Goal: Information Seeking & Learning: Learn about a topic

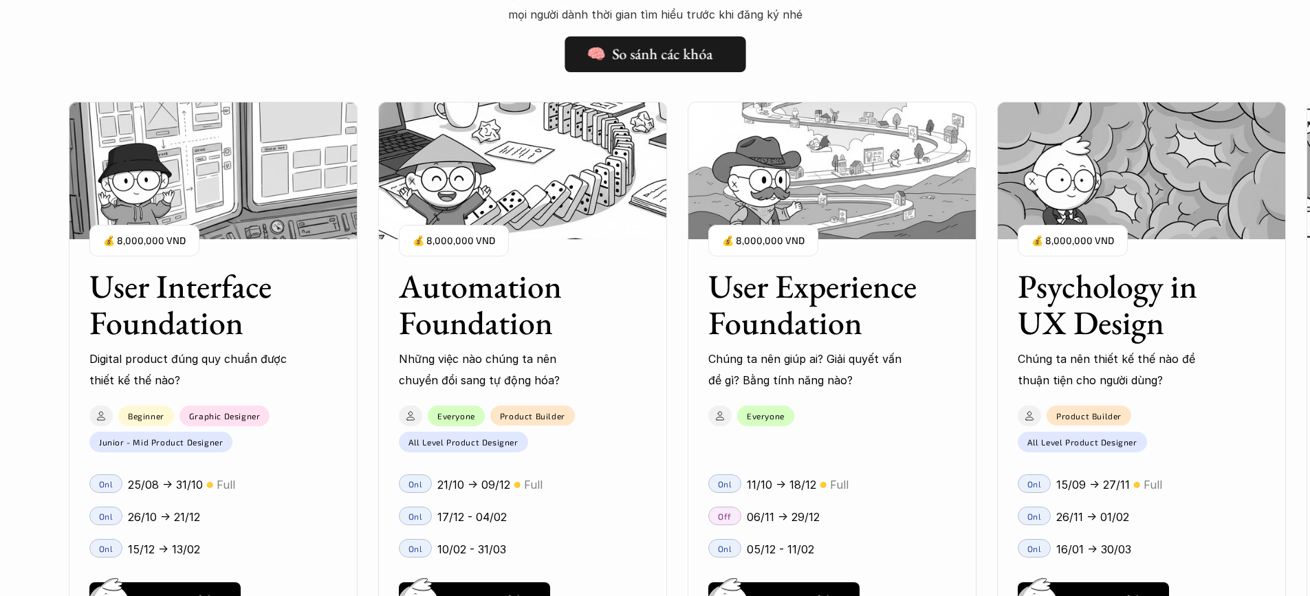
scroll to position [1375, 0]
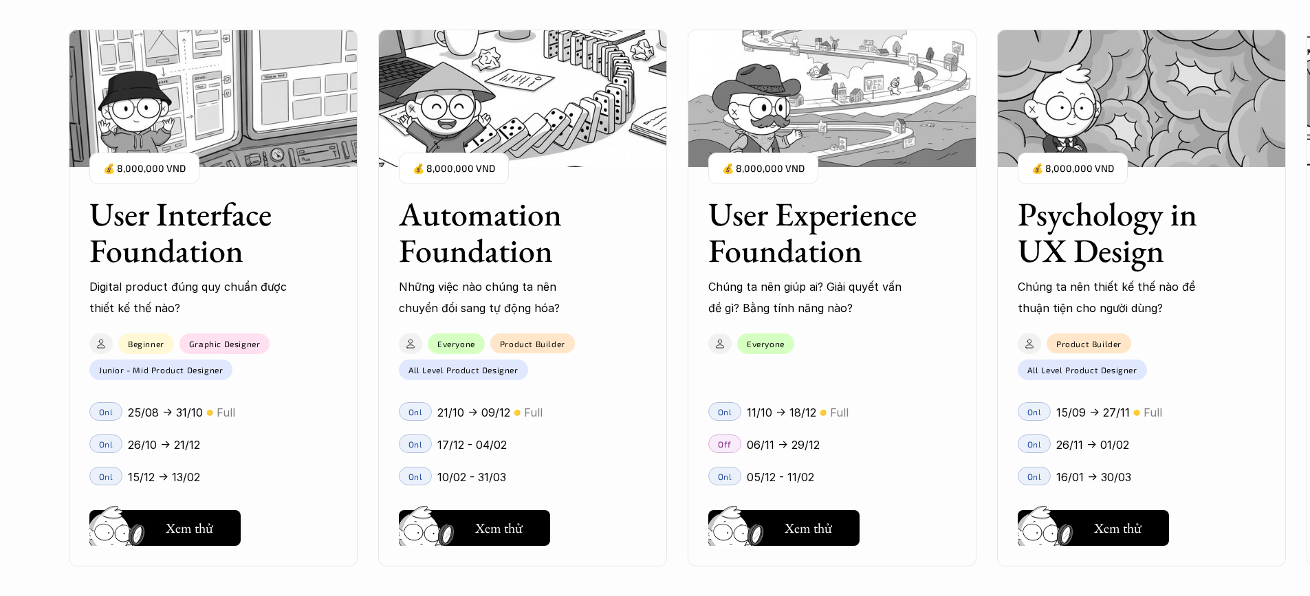
drag, startPoint x: 233, startPoint y: 241, endPoint x: 0, endPoint y: 261, distance: 233.9
click at [0, 261] on div "01 02 03 04 05 06" at bounding box center [69, 298] width 138 height 596
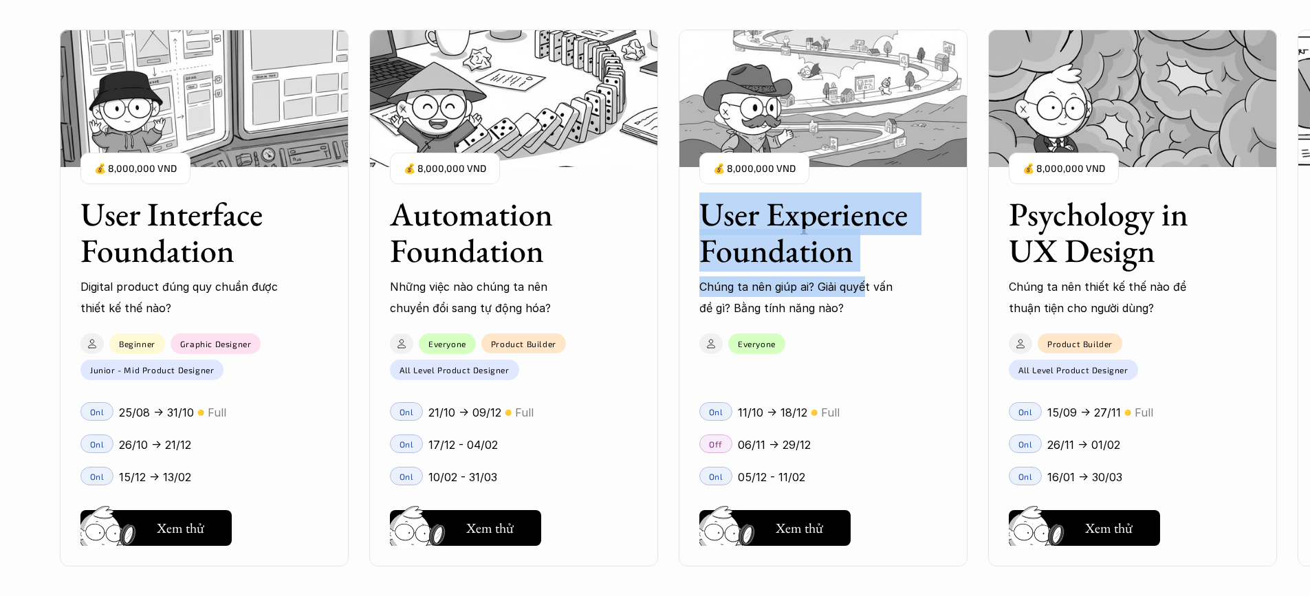
drag, startPoint x: 866, startPoint y: 270, endPoint x: 679, endPoint y: 214, distance: 194.7
click at [679, 214] on div "User Interface Foundation Digital product đúng quy chuẩn được thiết kế thế nào?…" at bounding box center [655, 298] width 1172 height 596
click at [892, 254] on h3 "User Experience Foundation" at bounding box center [805, 232] width 213 height 73
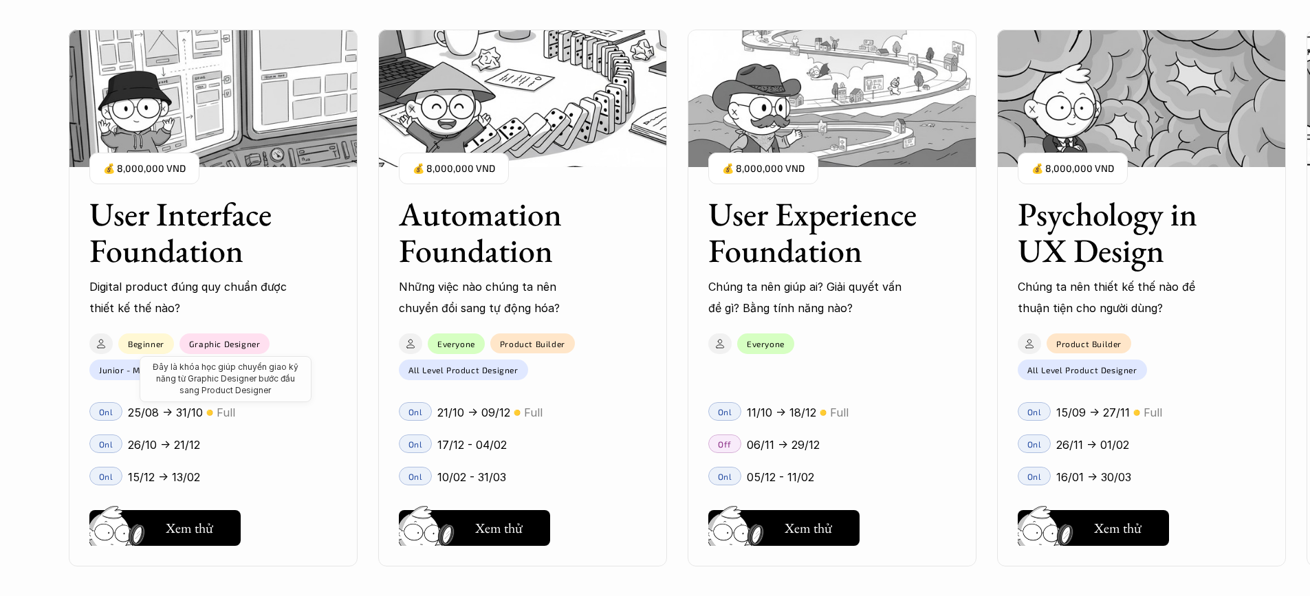
scroll to position [1306, 0]
click at [195, 518] on h5 "Hay thôi" at bounding box center [189, 527] width 47 height 19
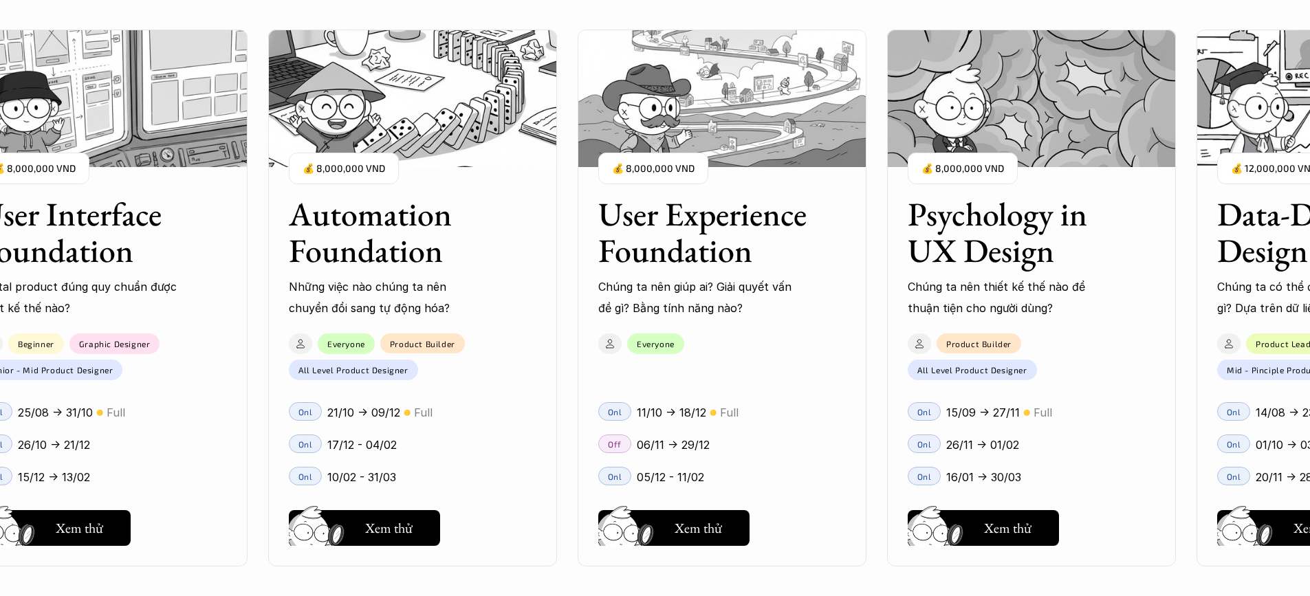
scroll to position [1513, 0]
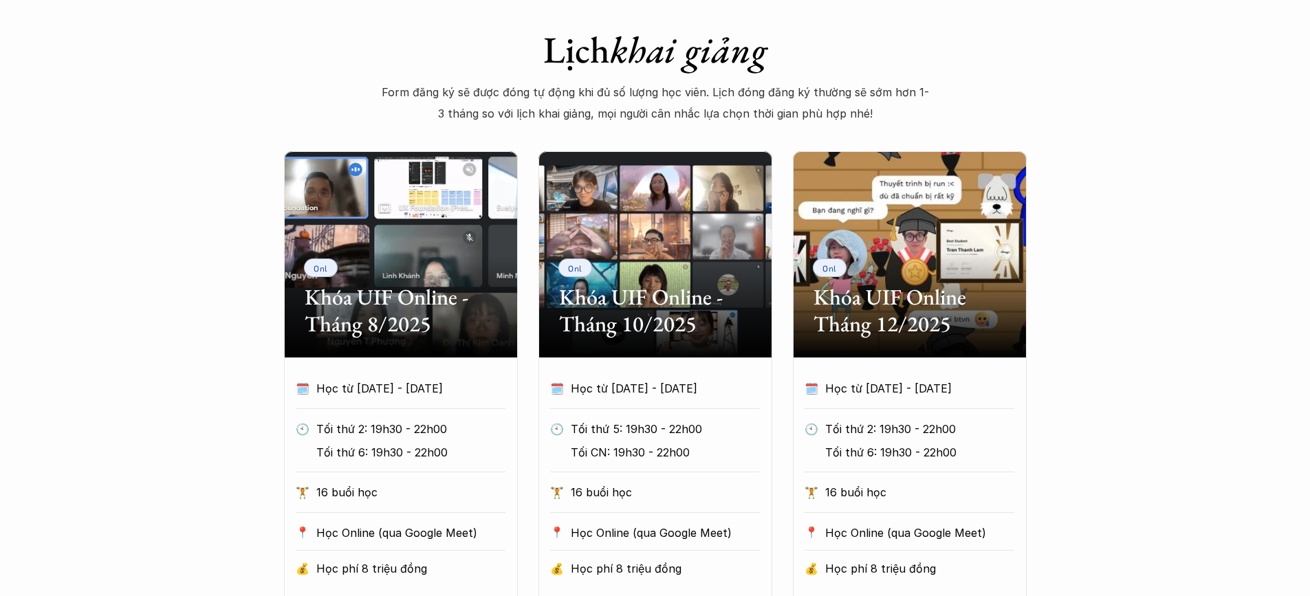
scroll to position [619, 0]
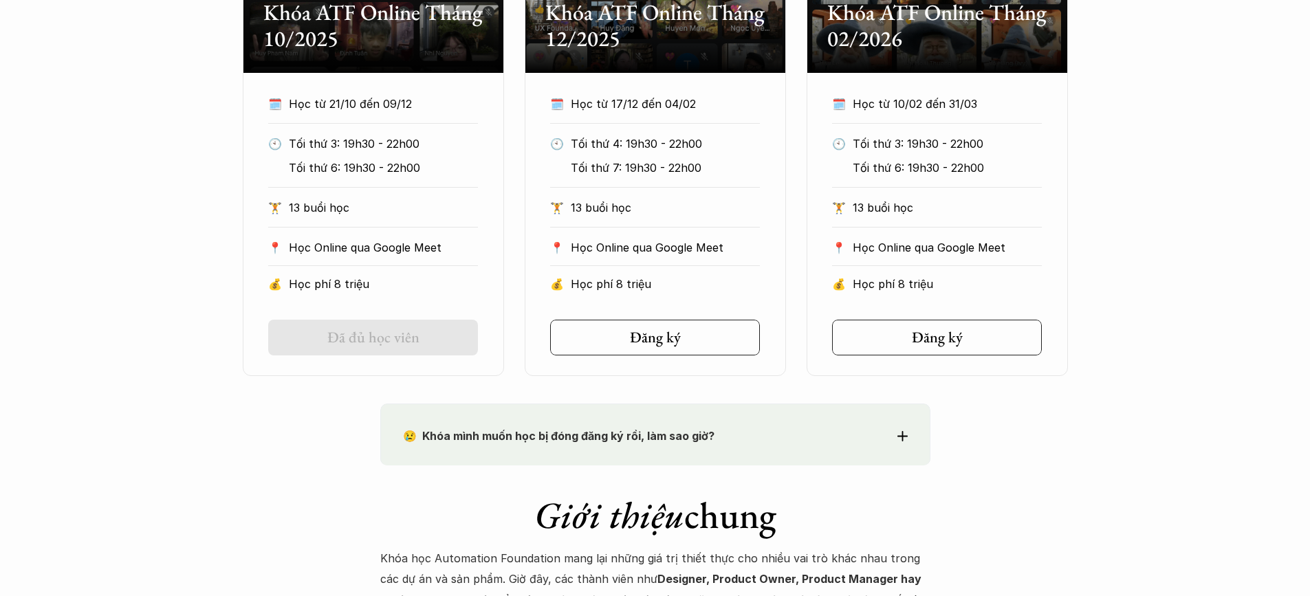
scroll to position [894, 0]
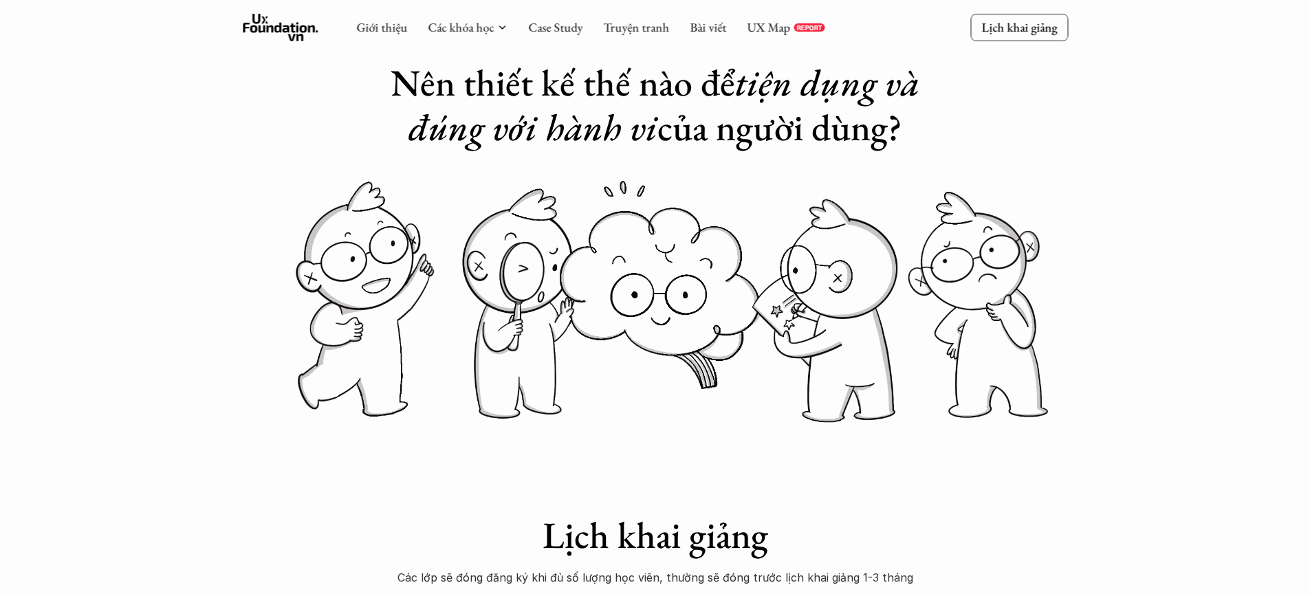
scroll to position [69, 0]
click at [655, 22] on link "Truyện tranh" at bounding box center [636, 27] width 66 height 16
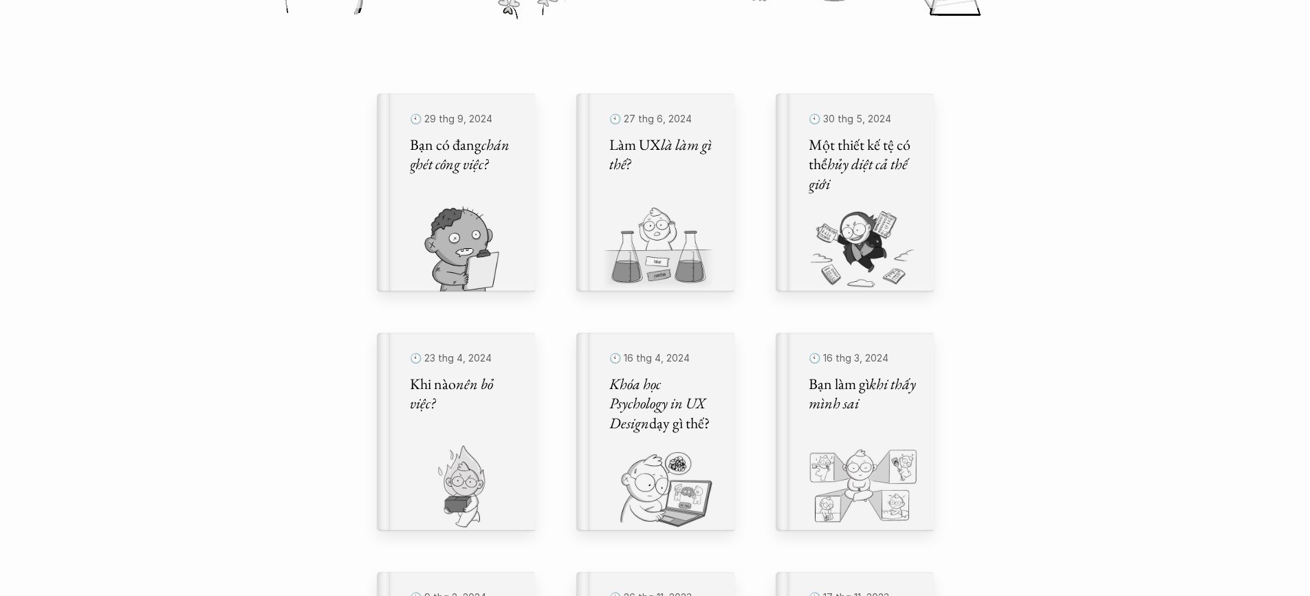
scroll to position [413, 0]
click at [685, 216] on img at bounding box center [637, 251] width 144 height 91
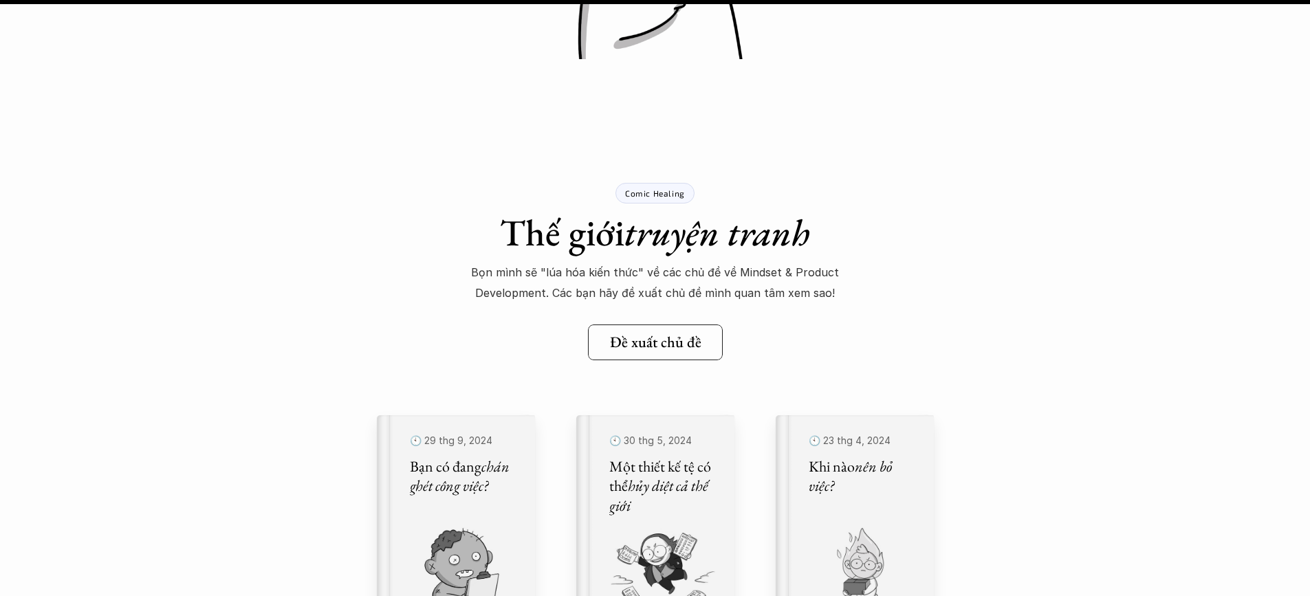
scroll to position [16088, 0]
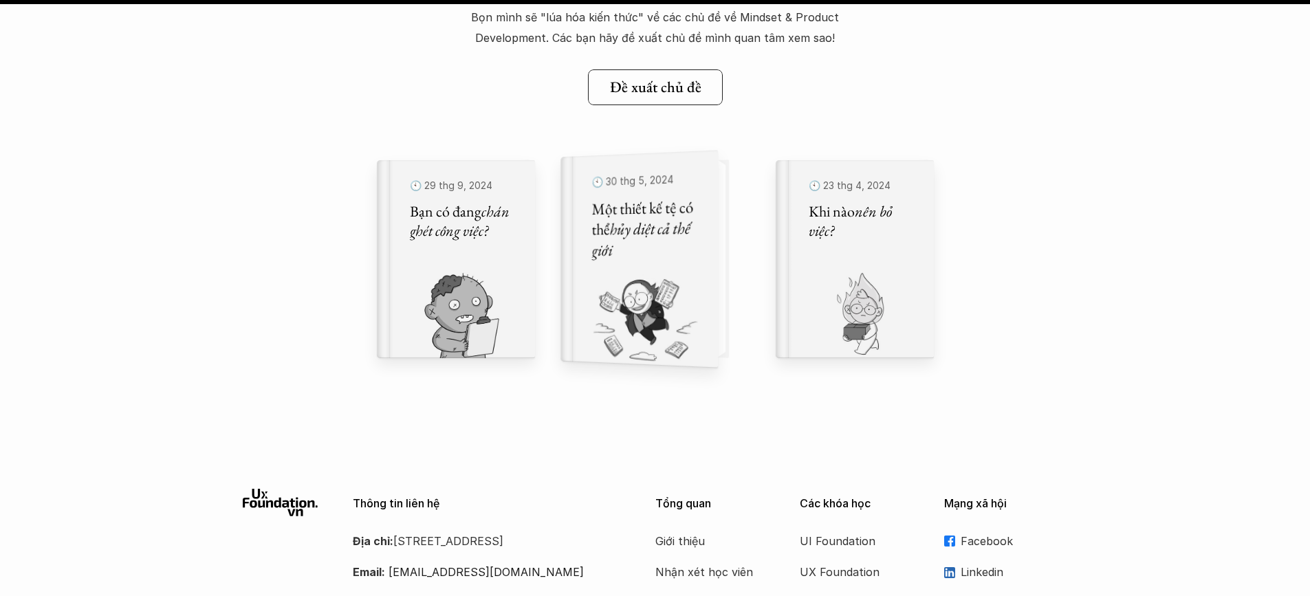
click at [710, 289] on div "🕙 30 thg 5, 2024 Một thiết kế tệ có thể hủy diệt cả thế giới" at bounding box center [646, 259] width 142 height 218
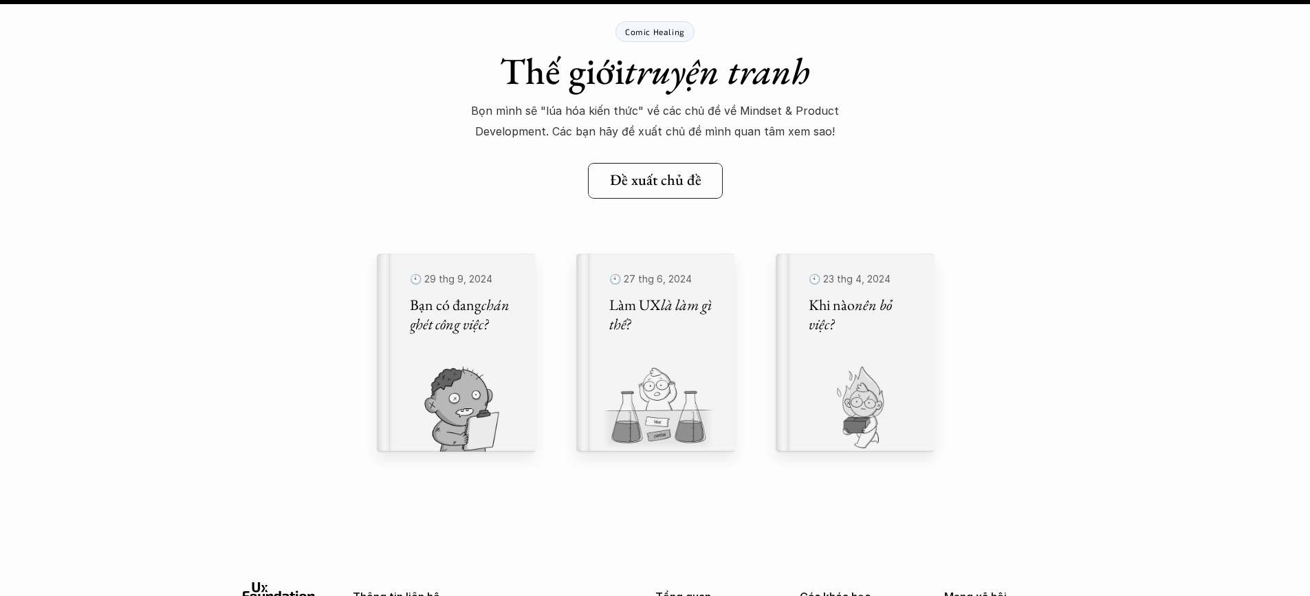
scroll to position [12856, 0]
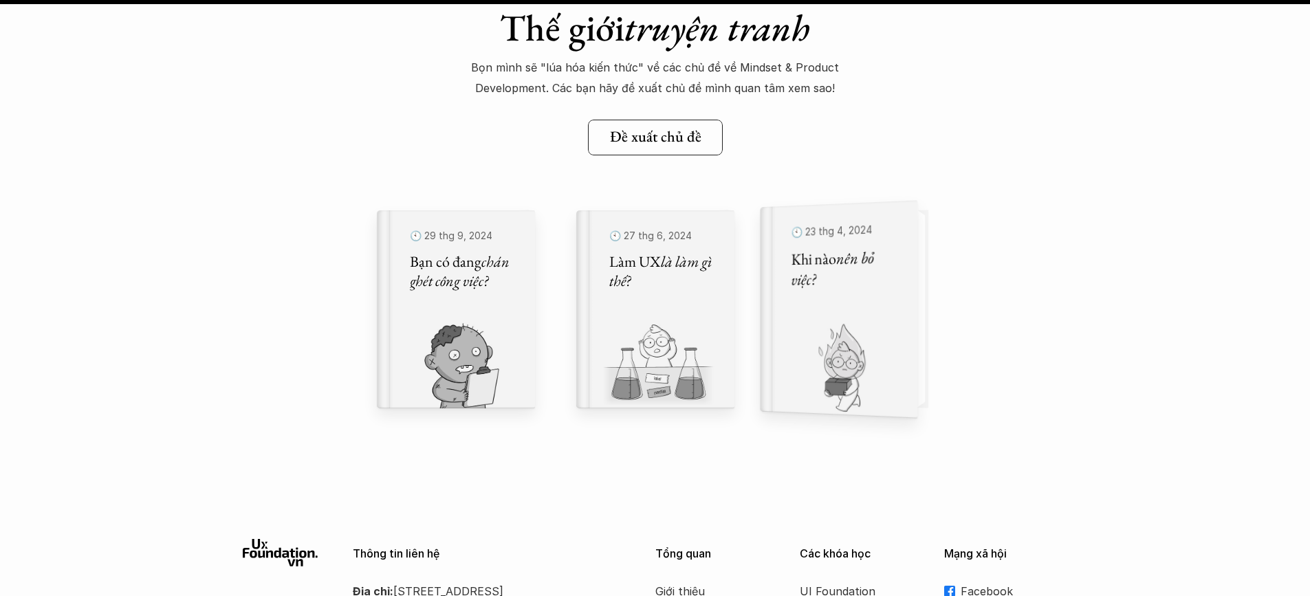
click at [804, 340] on img at bounding box center [830, 369] width 141 height 95
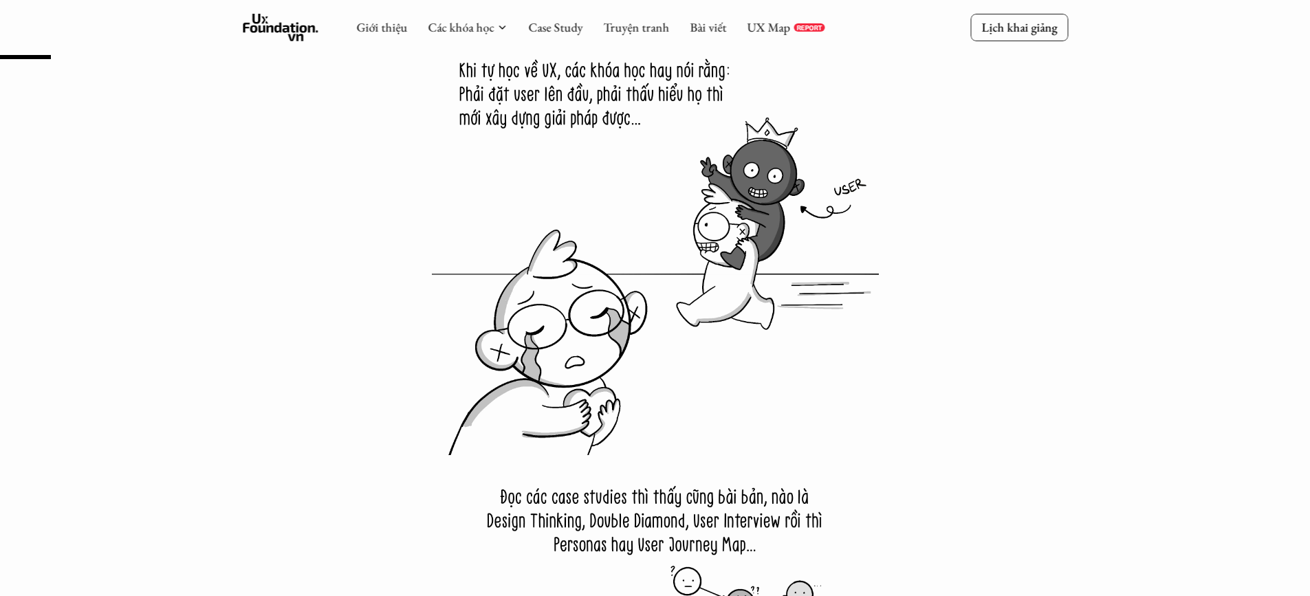
scroll to position [688, 0]
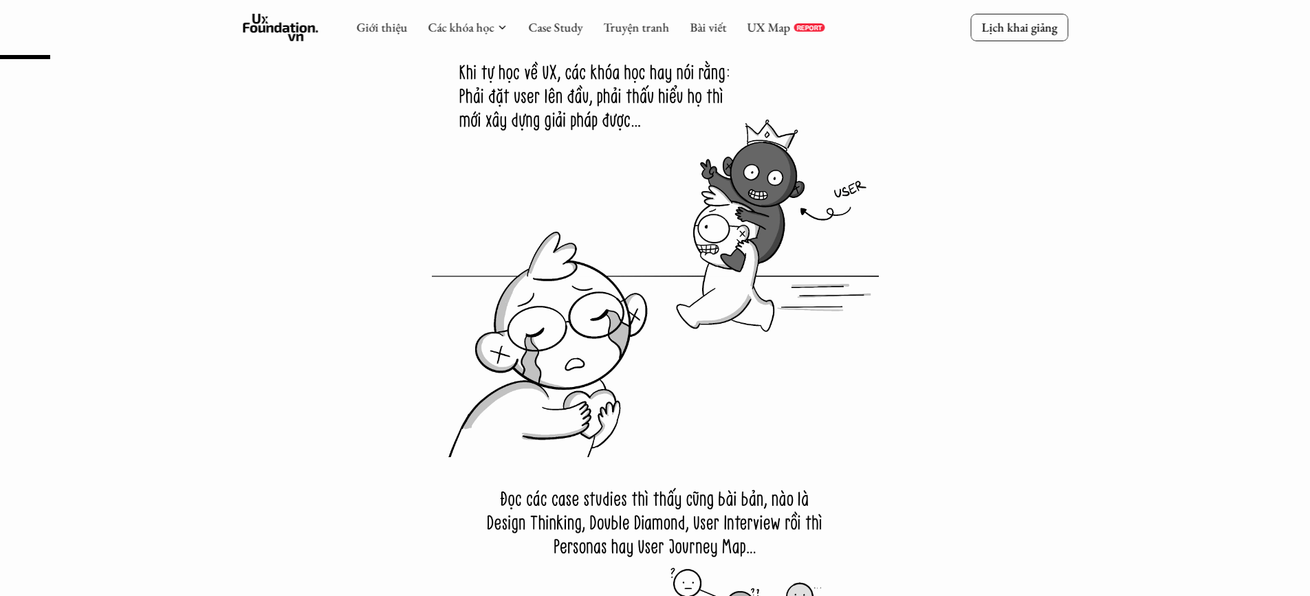
click at [643, 153] on img at bounding box center [655, 233] width 447 height 447
click at [589, 101] on img at bounding box center [655, 233] width 447 height 447
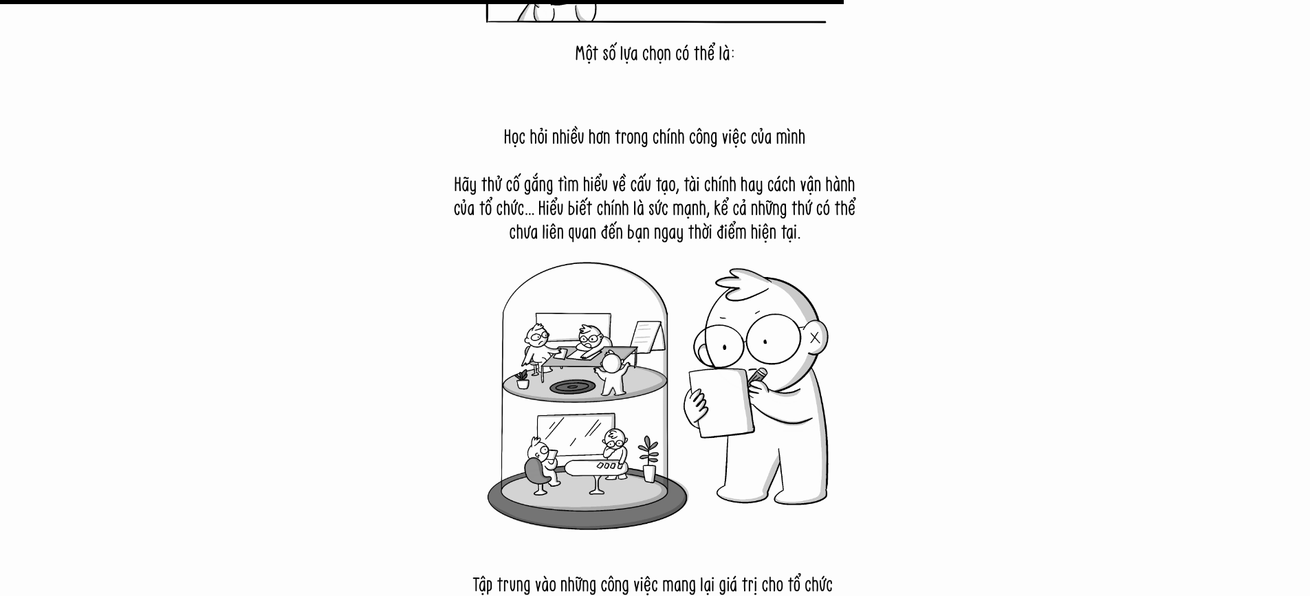
scroll to position [10450, 0]
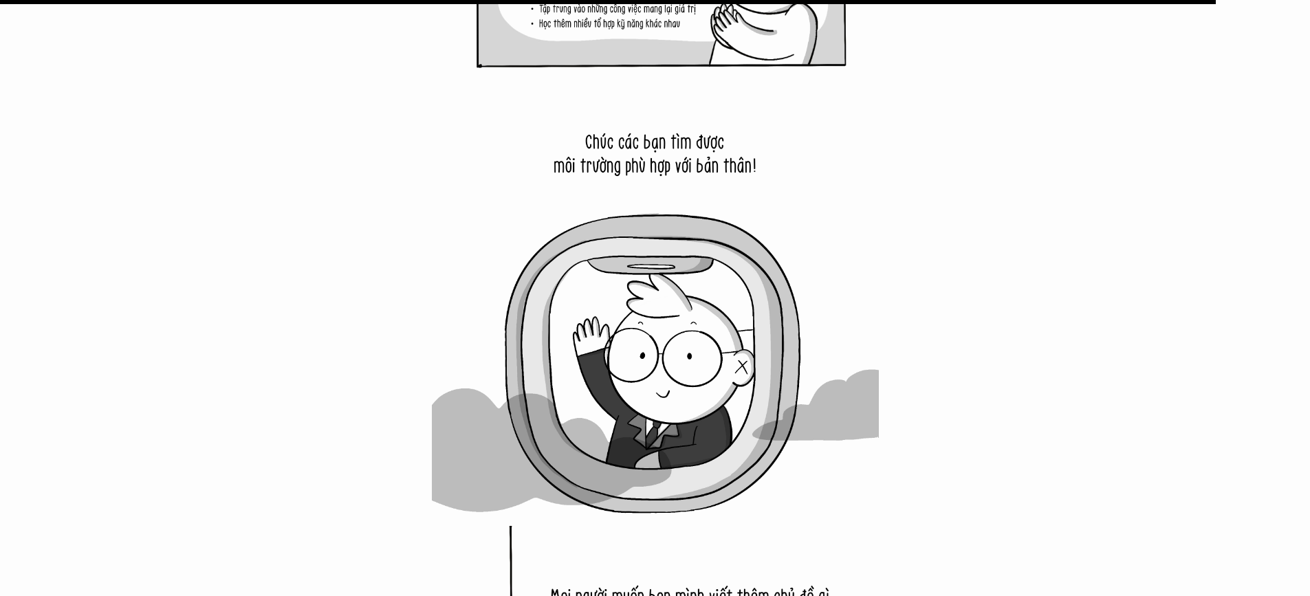
scroll to position [15538, 0]
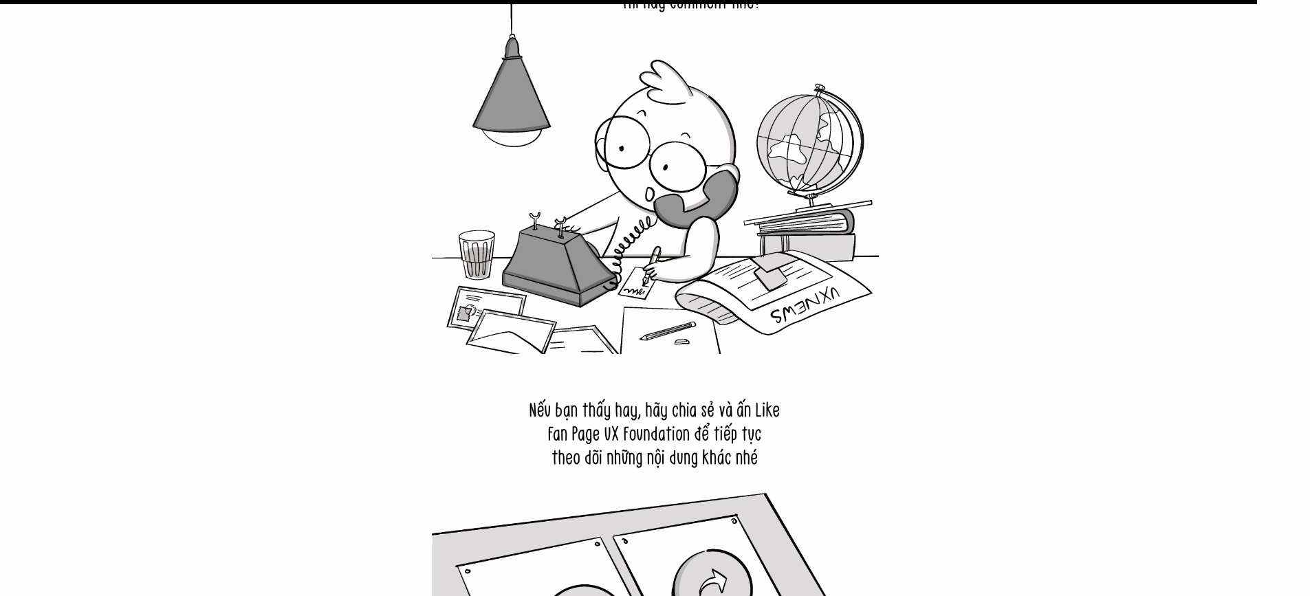
click at [674, 263] on img at bounding box center [655, 130] width 447 height 447
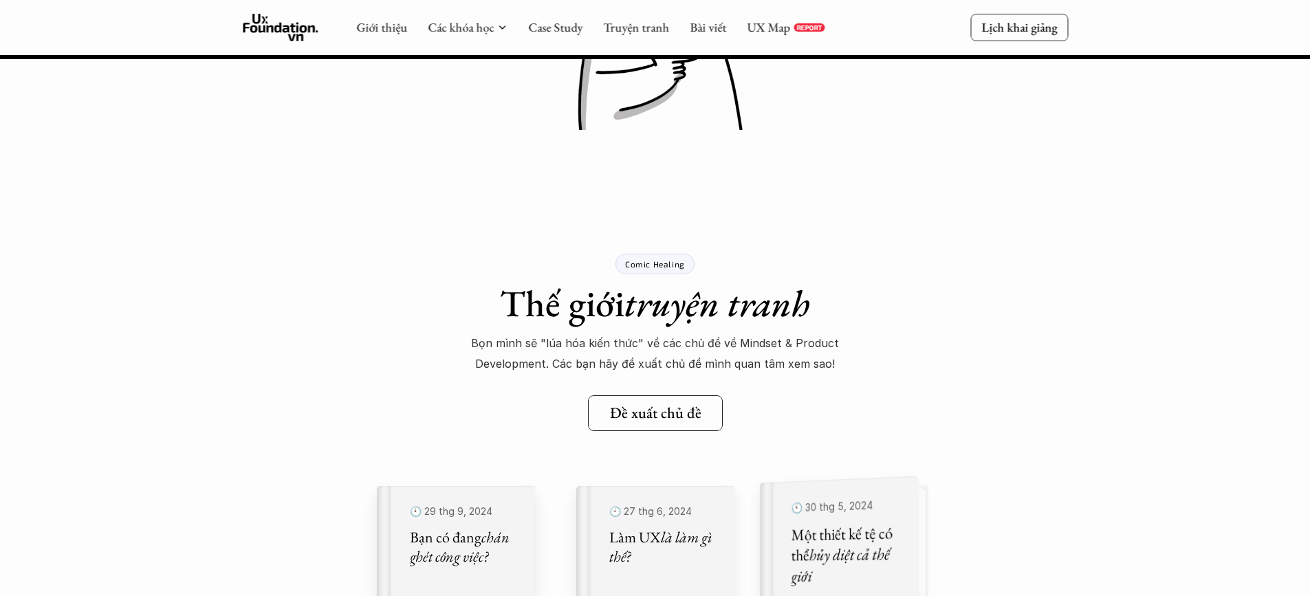
scroll to position [16600, 0]
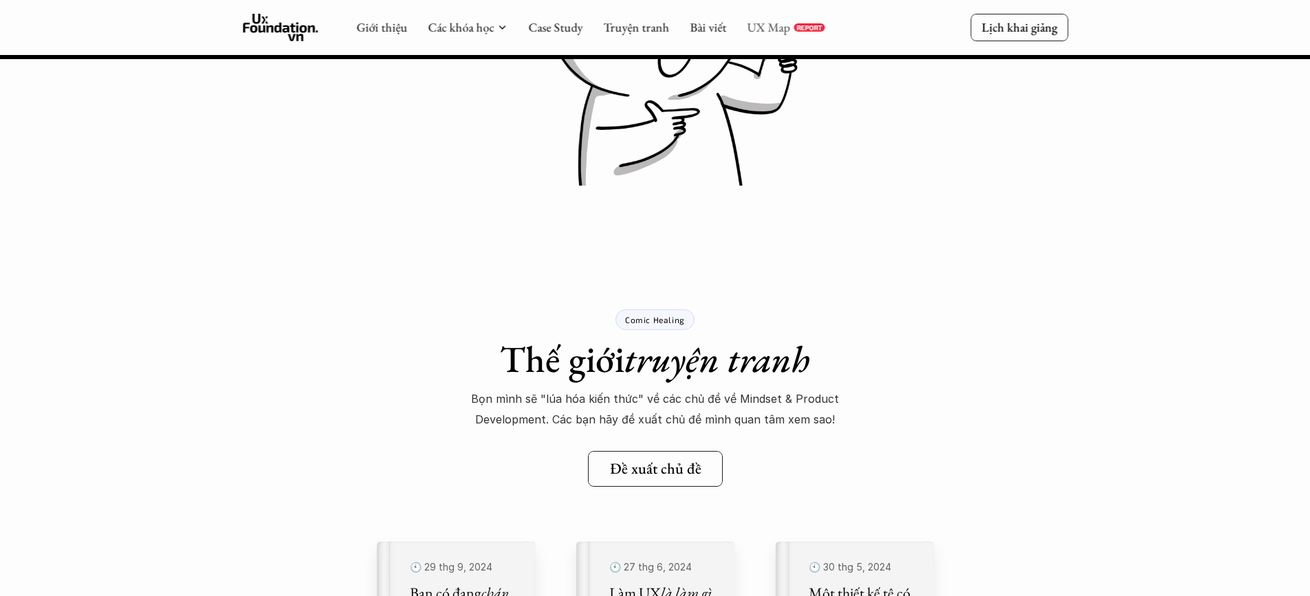
click at [761, 28] on link "UX Map" at bounding box center [768, 27] width 43 height 16
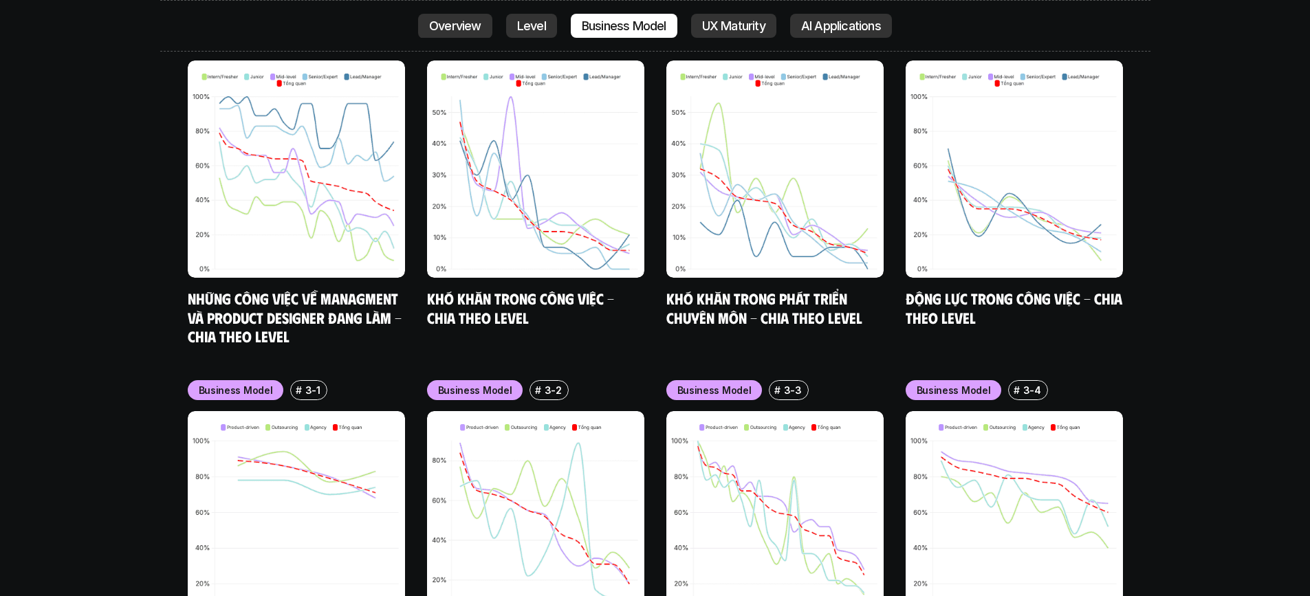
scroll to position [6359, 0]
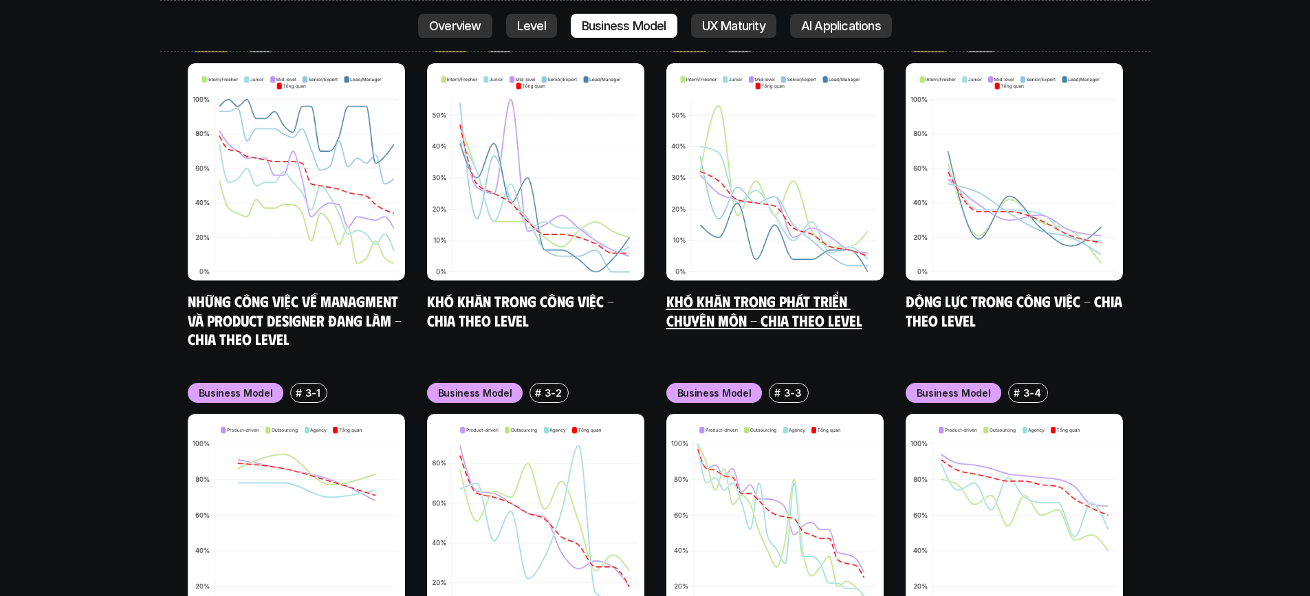
click at [769, 292] on h5 "Khó khăn trong phát triển chuyên môn - Chia theo level" at bounding box center [774, 311] width 217 height 38
click at [733, 215] on div "Level # 2-9 Khó khăn trong phát triển chuyên môn - Chia theo level" at bounding box center [774, 180] width 217 height 297
click at [735, 292] on link "Khó khăn trong phát triển chuyên môn - Chia theo level" at bounding box center [764, 311] width 196 height 38
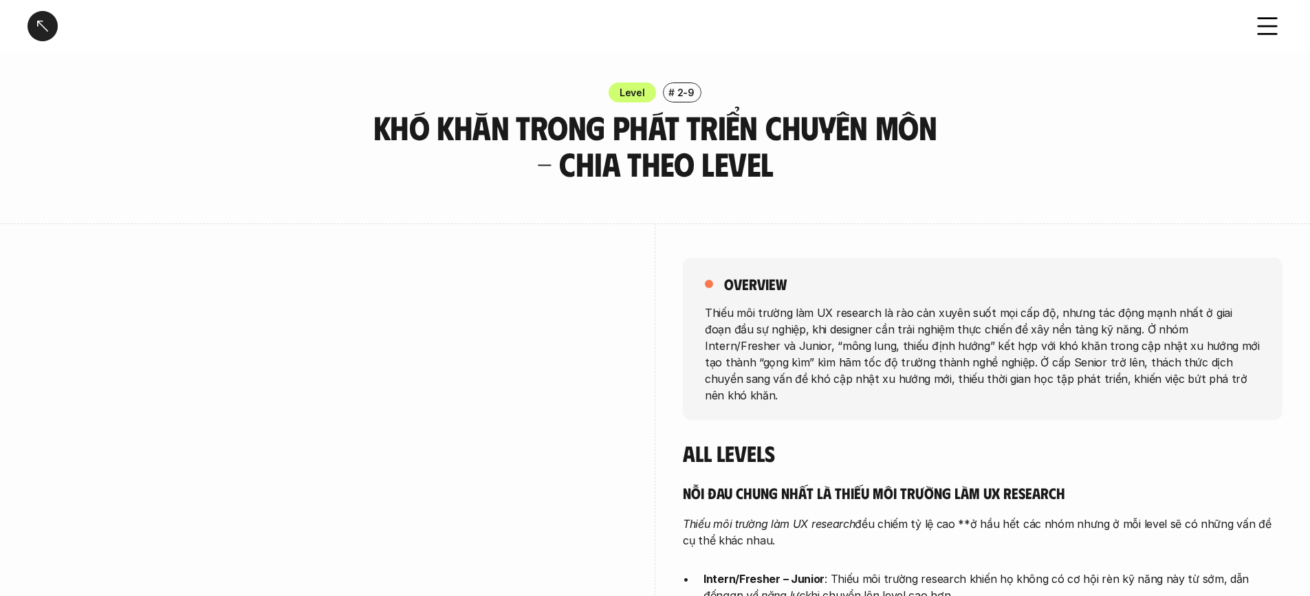
drag, startPoint x: 736, startPoint y: 242, endPoint x: 652, endPoint y: 240, distance: 83.9
click at [652, 240] on div "overview Thiếu môi trường làm UX research là rào cản xuyên suốt mọi cấp độ, như…" at bounding box center [655, 498] width 1255 height 551
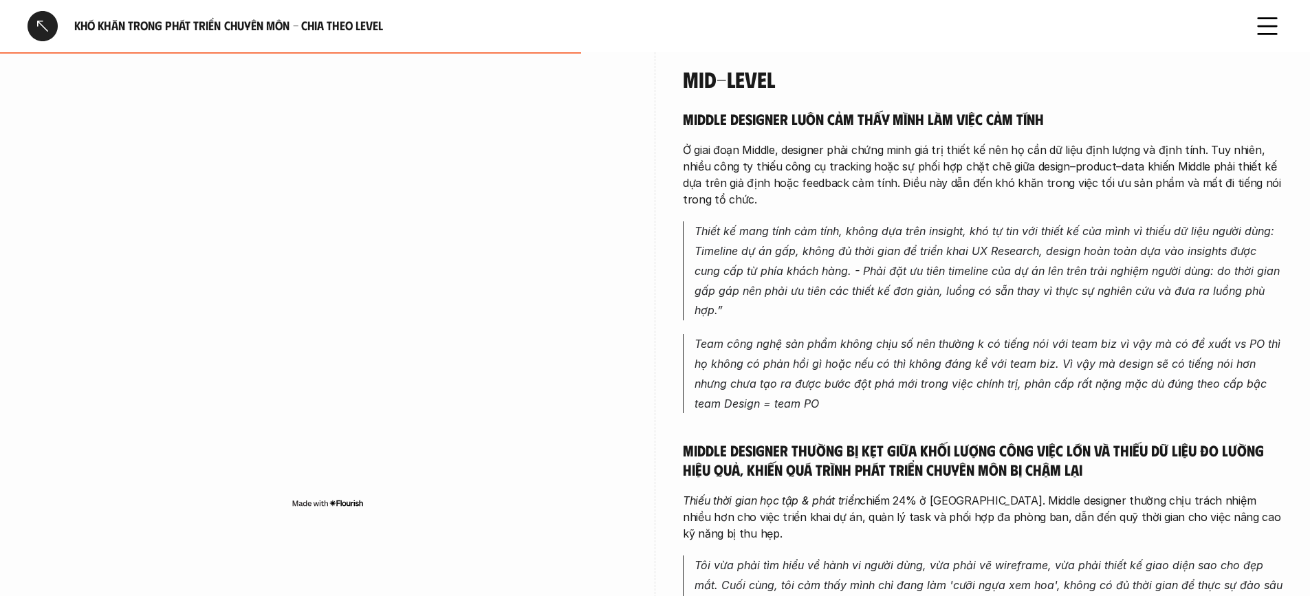
scroll to position [1856, 0]
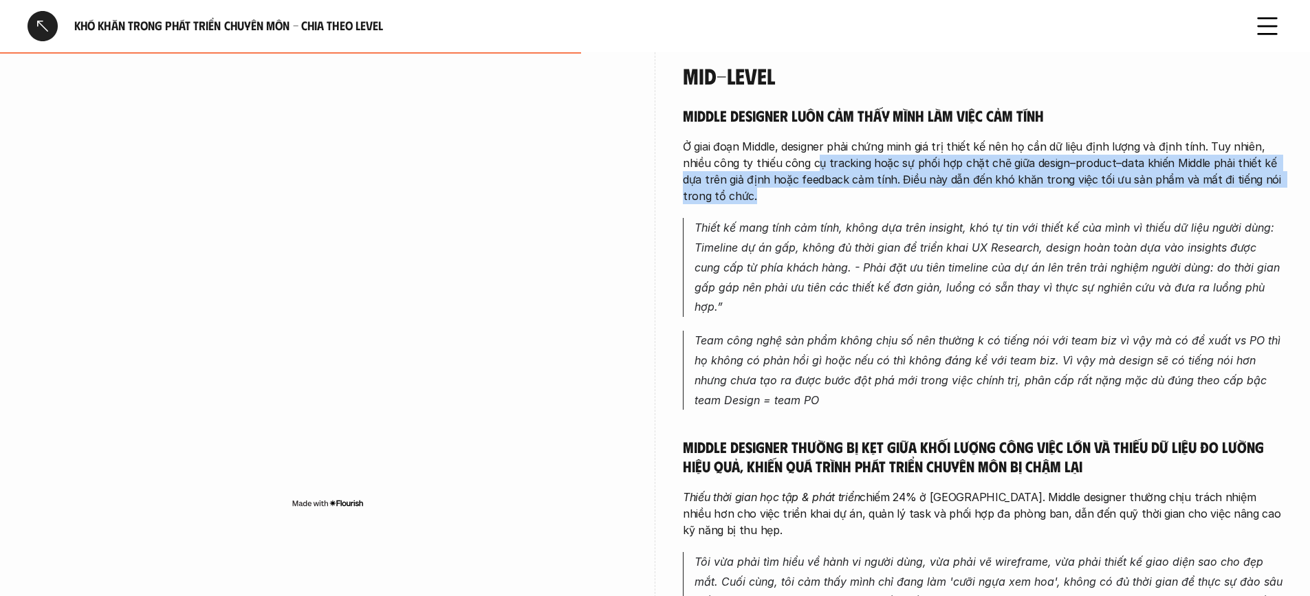
drag, startPoint x: 785, startPoint y: 147, endPoint x: 800, endPoint y: 175, distance: 32.0
click at [800, 175] on p "Ở giai đoạn Middle, designer phải chứng minh giá trị thiết kế nên họ cần dữ liệ…" at bounding box center [983, 171] width 600 height 66
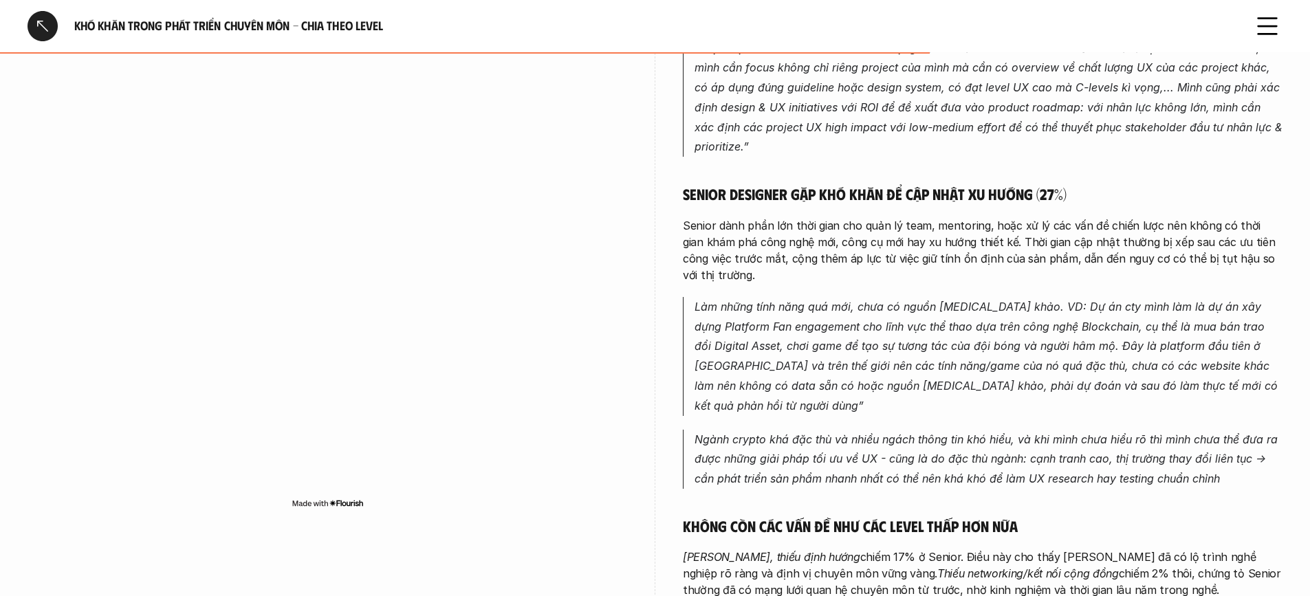
scroll to position [2888, 0]
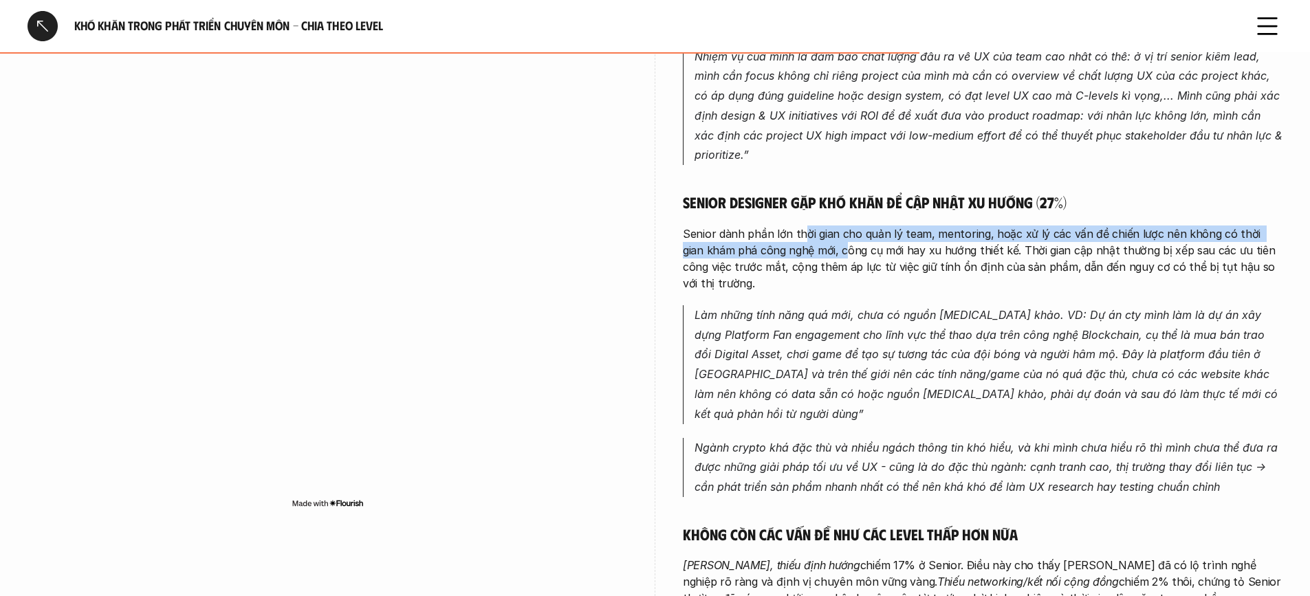
drag, startPoint x: 802, startPoint y: 172, endPoint x: 824, endPoint y: 196, distance: 32.6
click at [824, 226] on p "Senior dành phần lớn thời gian cho quản lý team, mentoring, hoặc xử lý các vấn …" at bounding box center [983, 259] width 600 height 66
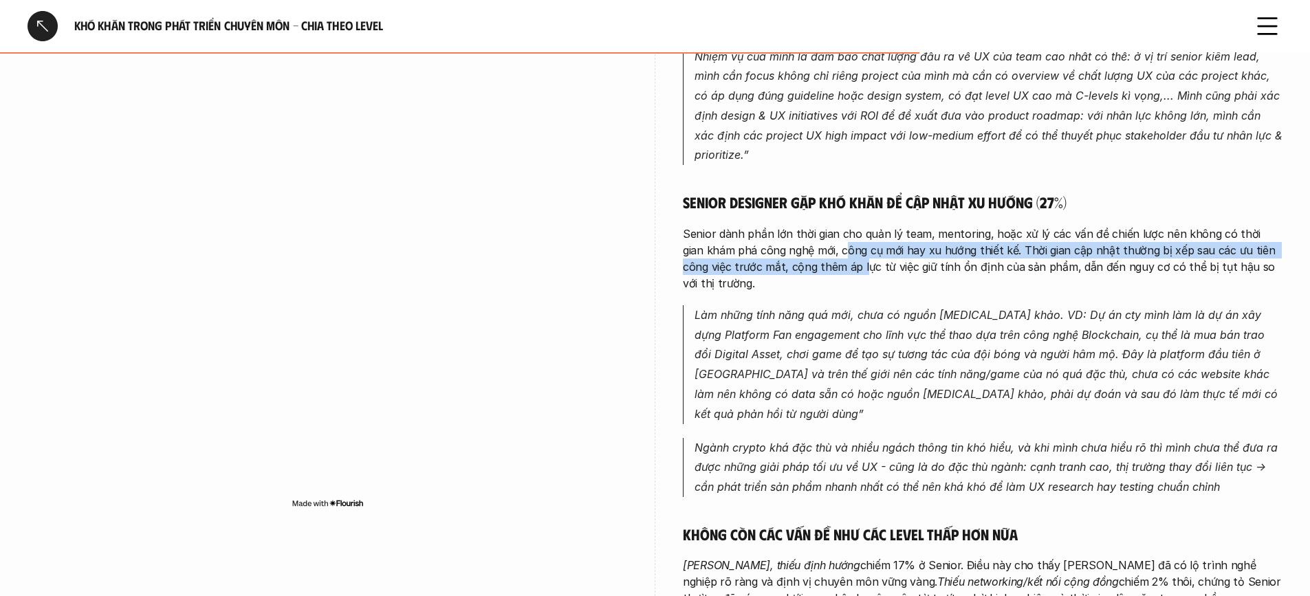
drag, startPoint x: 824, startPoint y: 196, endPoint x: 835, endPoint y: 219, distance: 25.2
click at [835, 226] on p "Senior dành phần lớn thời gian cho quản lý team, mentoring, hoặc xử lý các vấn …" at bounding box center [983, 259] width 600 height 66
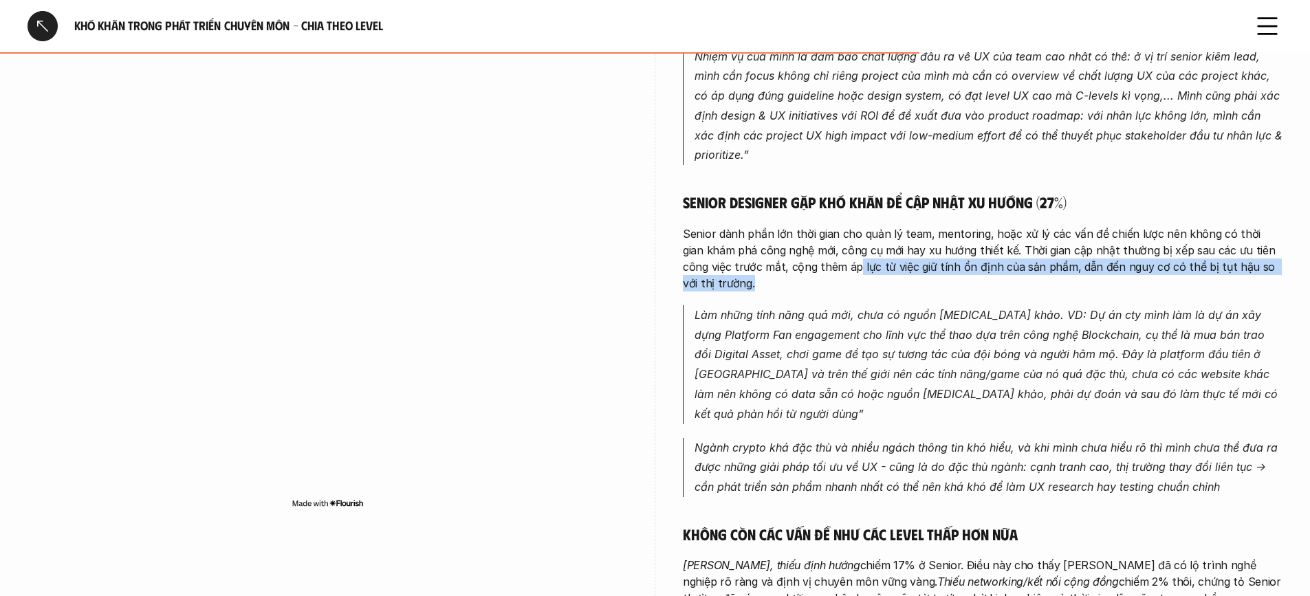
drag, startPoint x: 829, startPoint y: 209, endPoint x: 834, endPoint y: 226, distance: 17.8
click at [834, 226] on p "Senior dành phần lớn thời gian cho quản lý team, mentoring, hoặc xử lý các vấn …" at bounding box center [983, 259] width 600 height 66
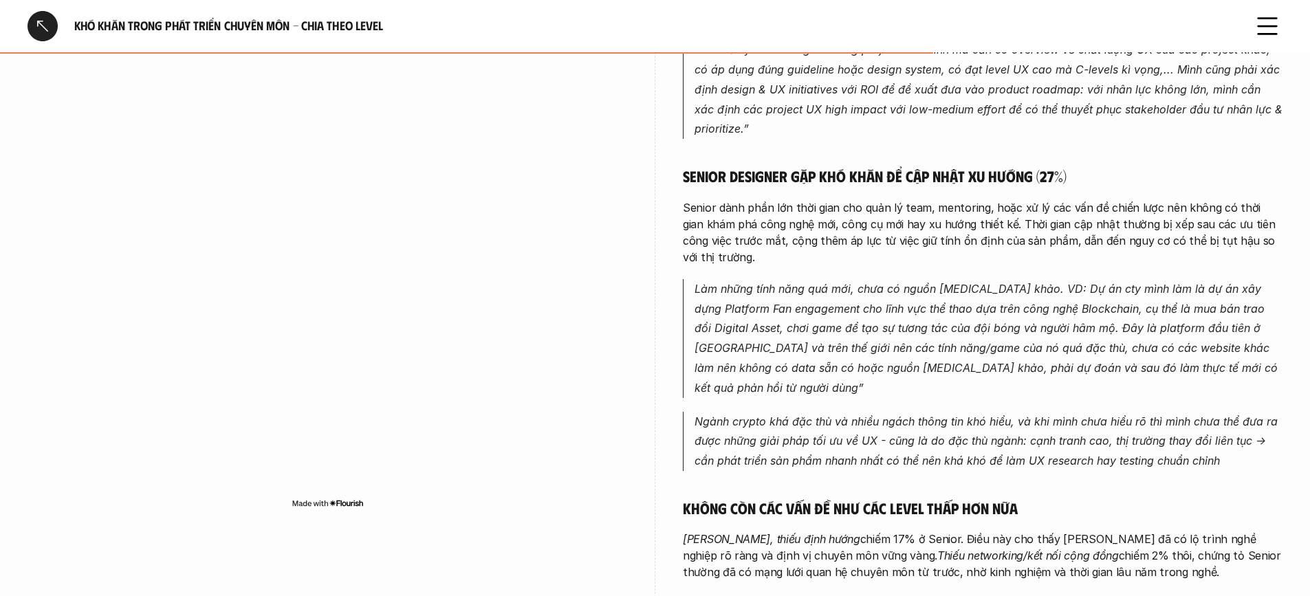
scroll to position [2956, 0]
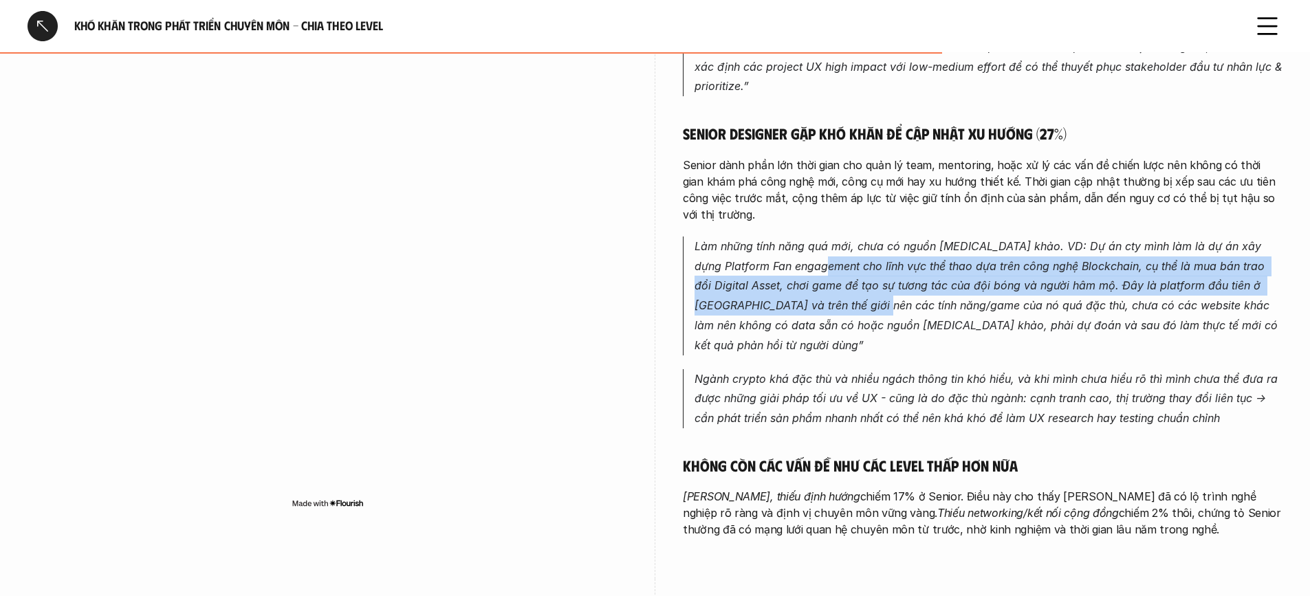
drag, startPoint x: 808, startPoint y: 215, endPoint x: 825, endPoint y: 248, distance: 36.6
click at [825, 248] on p "Làm những tính năng quá mới, chưa có nguồn tham khảo. VD: Dự án cty mình làm là…" at bounding box center [988, 296] width 588 height 119
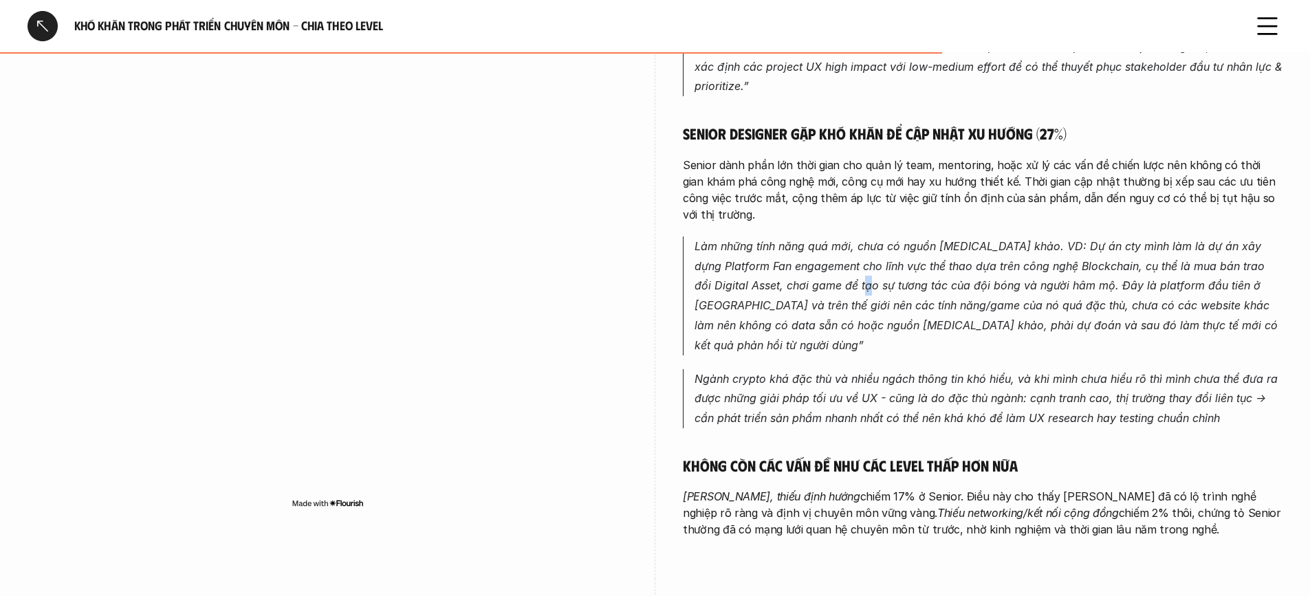
drag, startPoint x: 826, startPoint y: 230, endPoint x: 832, endPoint y: 243, distance: 14.2
click at [832, 243] on p "Làm những tính năng quá mới, chưa có nguồn tham khảo. VD: Dự án cty mình làm là…" at bounding box center [988, 296] width 588 height 119
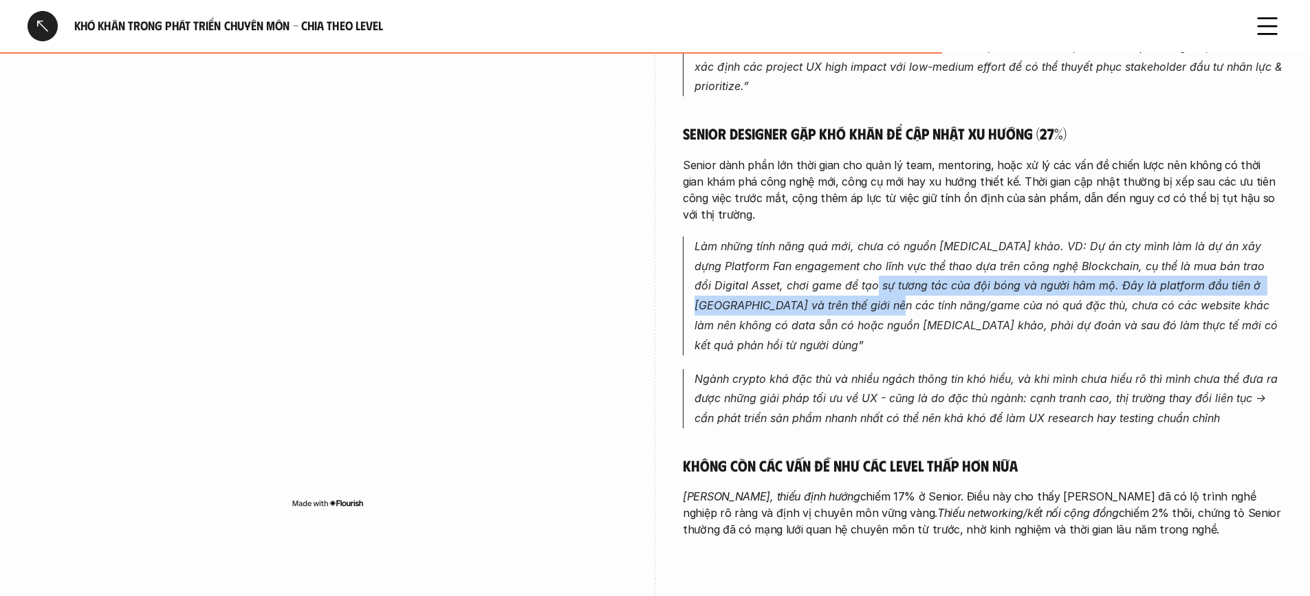
drag, startPoint x: 836, startPoint y: 225, endPoint x: 844, endPoint y: 243, distance: 20.3
click at [844, 243] on p "Làm những tính năng quá mới, chưa có nguồn tham khảo. VD: Dự án cty mình làm là…" at bounding box center [988, 296] width 588 height 119
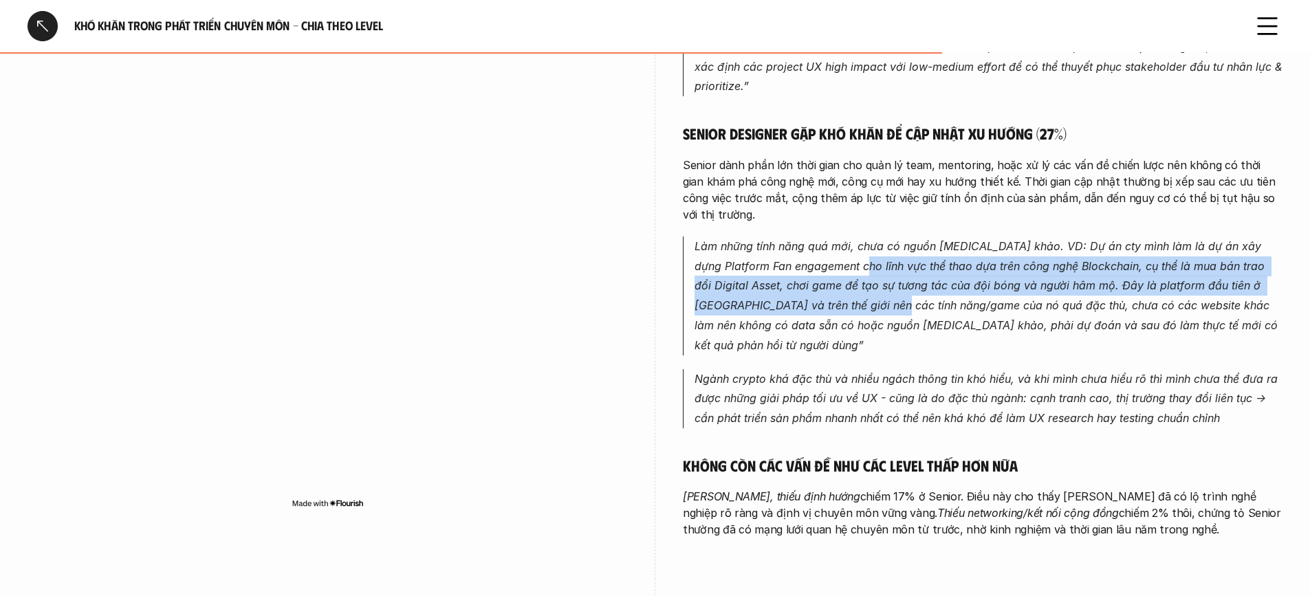
drag, startPoint x: 844, startPoint y: 221, endPoint x: 849, endPoint y: 245, distance: 24.5
click at [849, 245] on p "Làm những tính năng quá mới, chưa có nguồn tham khảo. VD: Dự án cty mình làm là…" at bounding box center [988, 296] width 588 height 119
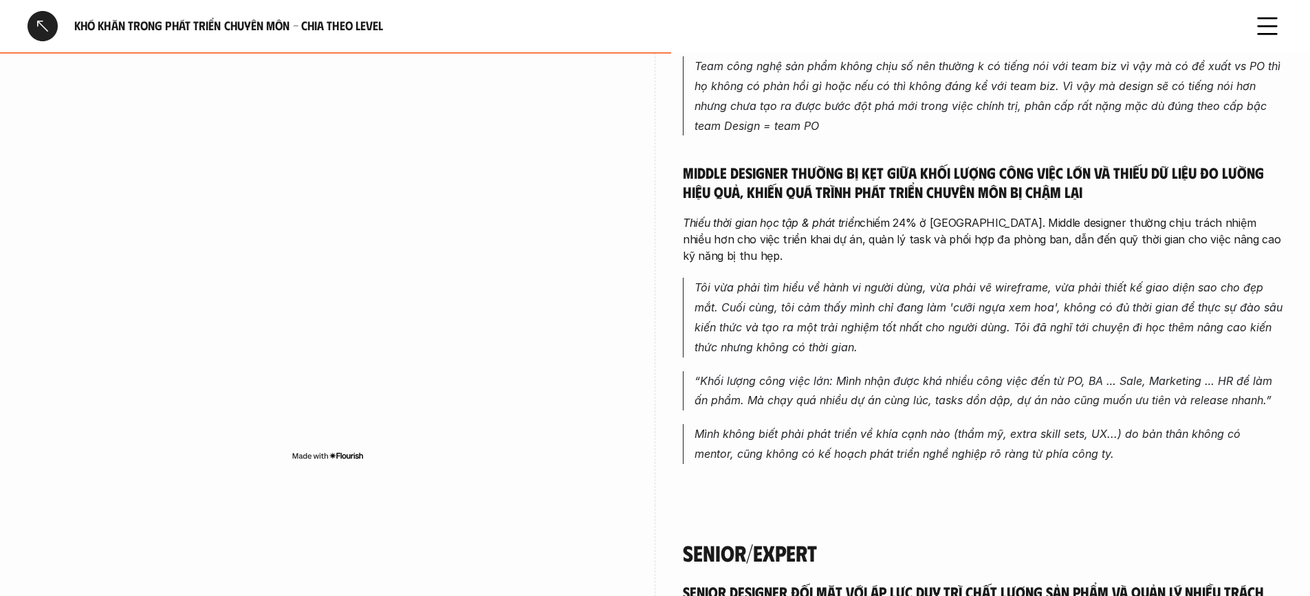
scroll to position [2131, 0]
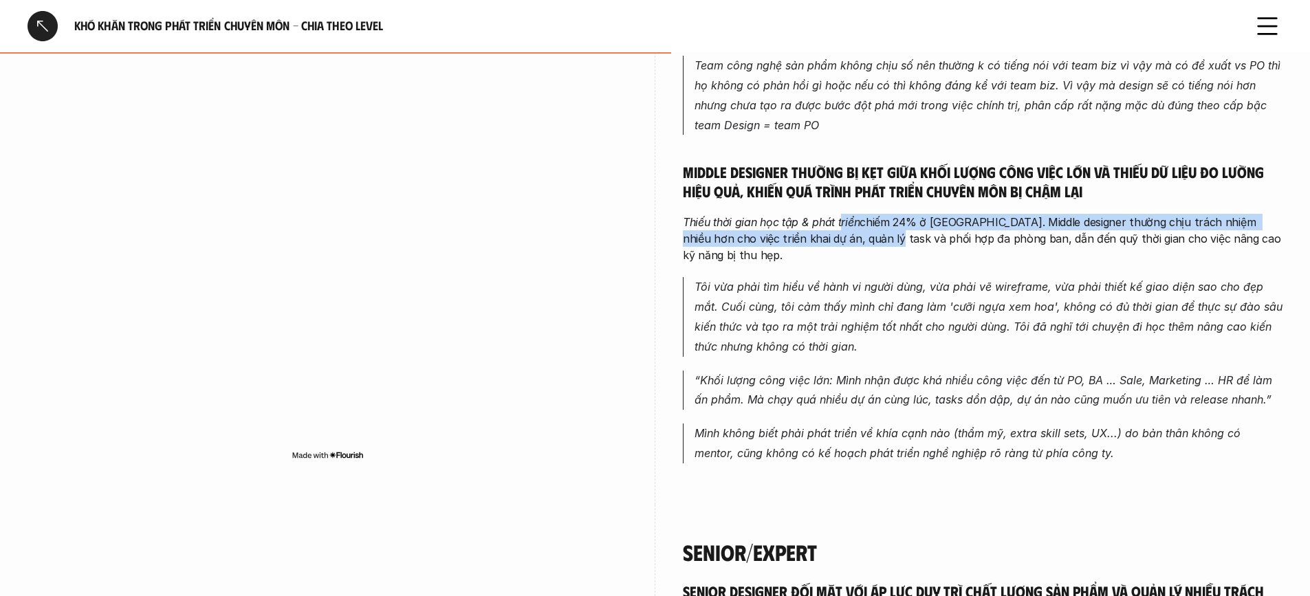
drag, startPoint x: 842, startPoint y: 180, endPoint x: 853, endPoint y: 215, distance: 36.5
click at [853, 215] on div "Middle designer luôn cảm thấy mình làm việc cảm tính Ở giai đoạn Middle, design…" at bounding box center [983, 147] width 600 height 633
drag, startPoint x: 749, startPoint y: 187, endPoint x: 753, endPoint y: 214, distance: 27.1
click at [753, 214] on div "Middle designer luôn cảm thấy mình làm việc cảm tính Ở giai đoạn Middle, design…" at bounding box center [983, 147] width 600 height 633
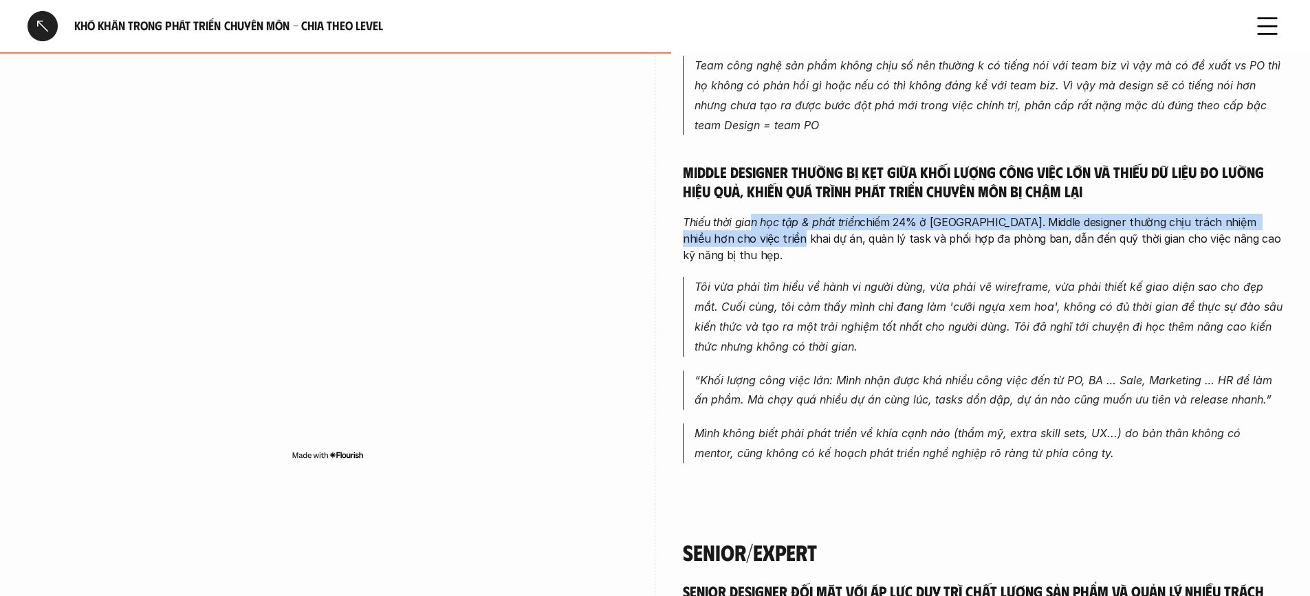
click at [753, 214] on div "Middle designer luôn cảm thấy mình làm việc cảm tính Ở giai đoạn Middle, design…" at bounding box center [983, 147] width 600 height 633
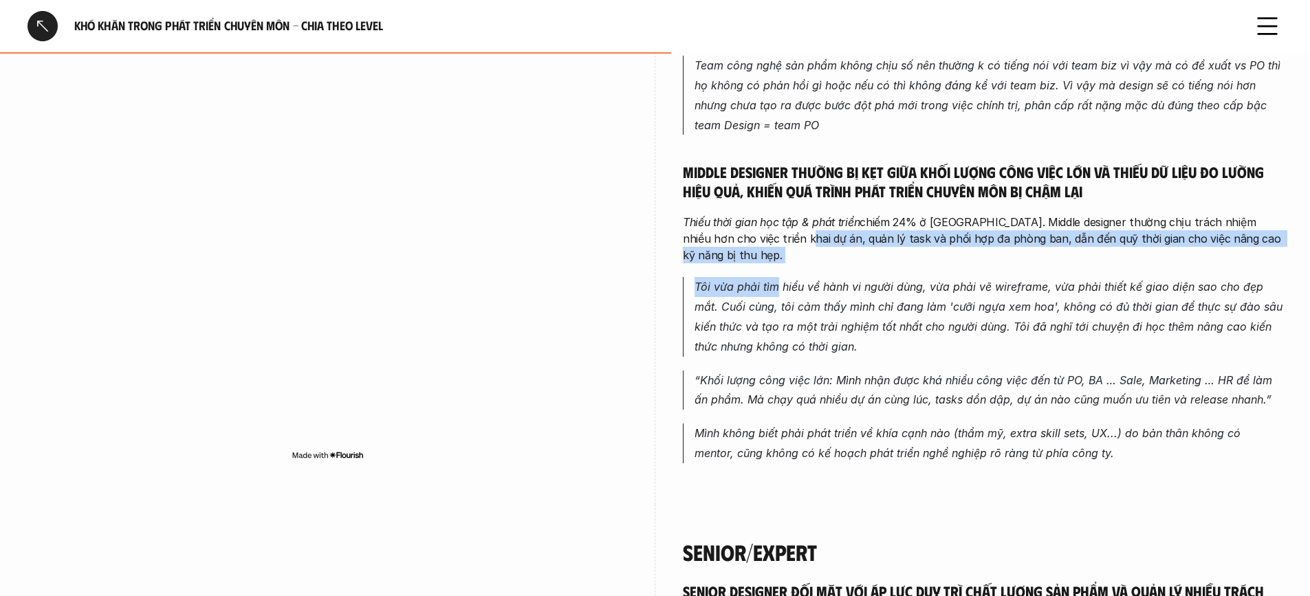
drag, startPoint x: 762, startPoint y: 201, endPoint x: 776, endPoint y: 227, distance: 28.9
click at [776, 227] on div "Middle designer luôn cảm thấy mình làm việc cảm tính Ở giai đoạn Middle, design…" at bounding box center [983, 147] width 600 height 633
click at [776, 280] on em "Tôi vừa phải tìm hiểu về hành vi người dùng, vừa phải vẽ wireframe, vừa phải th…" at bounding box center [989, 316] width 591 height 73
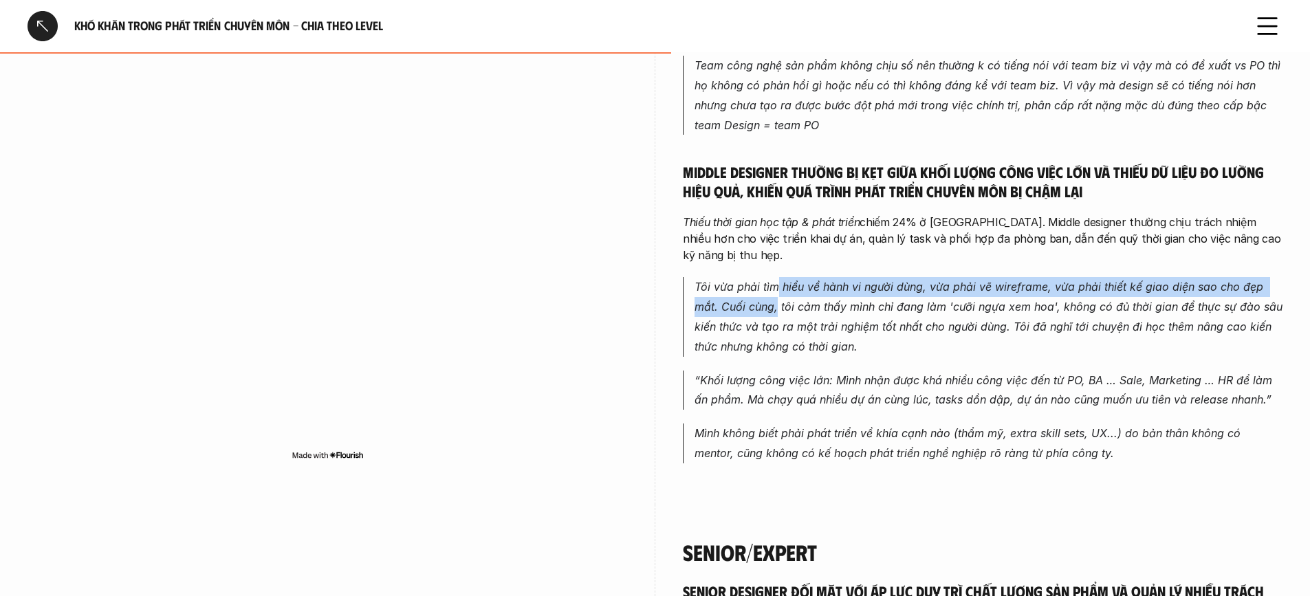
drag, startPoint x: 776, startPoint y: 227, endPoint x: 776, endPoint y: 259, distance: 31.6
click at [776, 280] on em "Tôi vừa phải tìm hiểu về hành vi người dùng, vừa phải vẽ wireframe, vừa phải th…" at bounding box center [989, 316] width 591 height 73
drag, startPoint x: 754, startPoint y: 243, endPoint x: 758, endPoint y: 261, distance: 18.3
click at [758, 277] on p "Tôi vừa phải tìm hiểu về hành vi người dùng, vừa phải vẽ wireframe, vừa phải th…" at bounding box center [988, 316] width 588 height 79
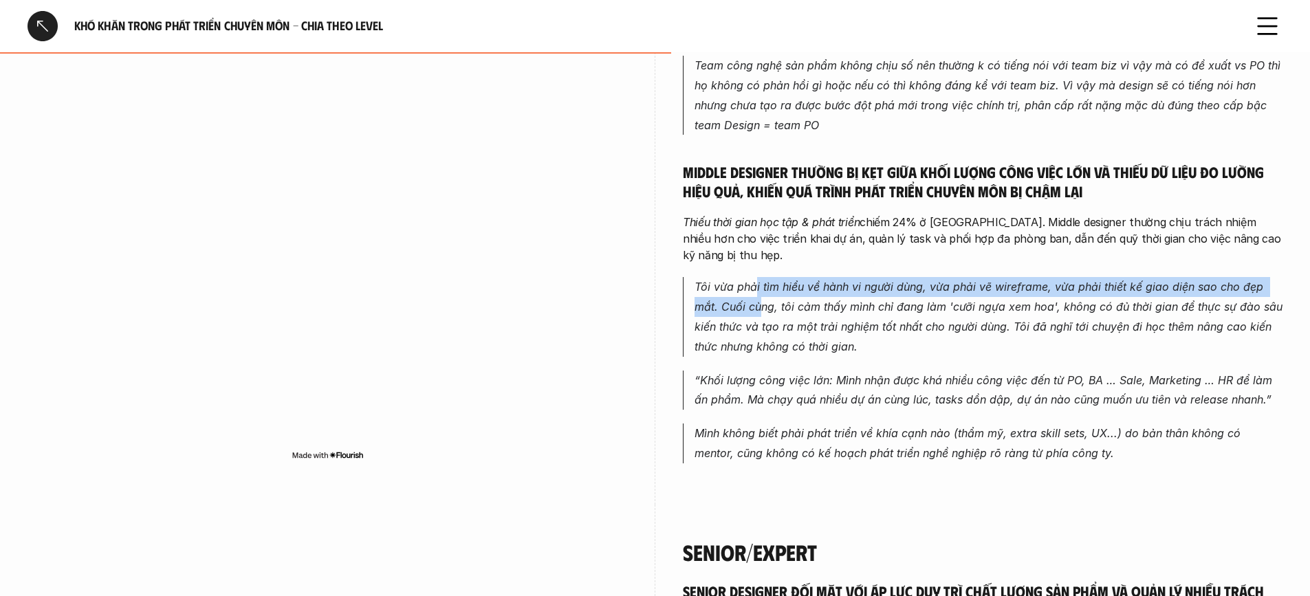
click at [758, 277] on p "Tôi vừa phải tìm hiểu về hành vi người dùng, vừa phải vẽ wireframe, vừa phải th…" at bounding box center [988, 316] width 588 height 79
drag, startPoint x: 769, startPoint y: 241, endPoint x: 774, endPoint y: 263, distance: 21.8
click at [774, 277] on p "Tôi vừa phải tìm hiểu về hành vi người dùng, vừa phải vẽ wireframe, vừa phải th…" at bounding box center [988, 316] width 588 height 79
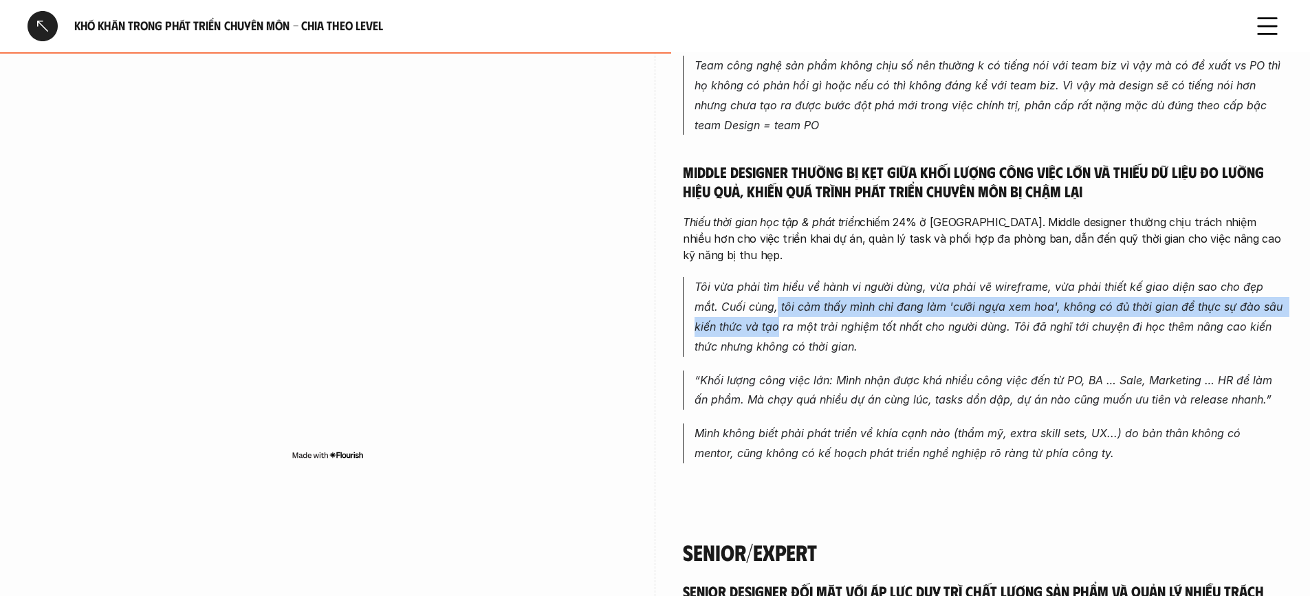
drag, startPoint x: 776, startPoint y: 247, endPoint x: 778, endPoint y: 272, distance: 25.5
click at [778, 280] on em "Tôi vừa phải tìm hiểu về hành vi người dùng, vừa phải vẽ wireframe, vừa phải th…" at bounding box center [989, 316] width 591 height 73
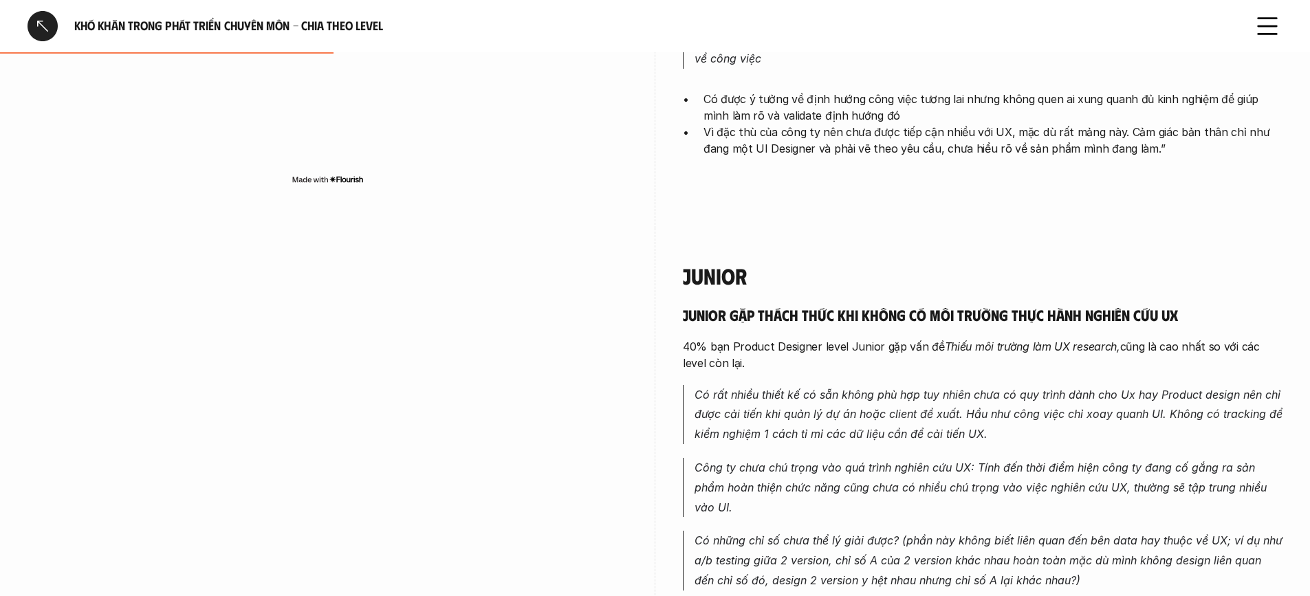
scroll to position [1444, 0]
